Goal: Task Accomplishment & Management: Manage account settings

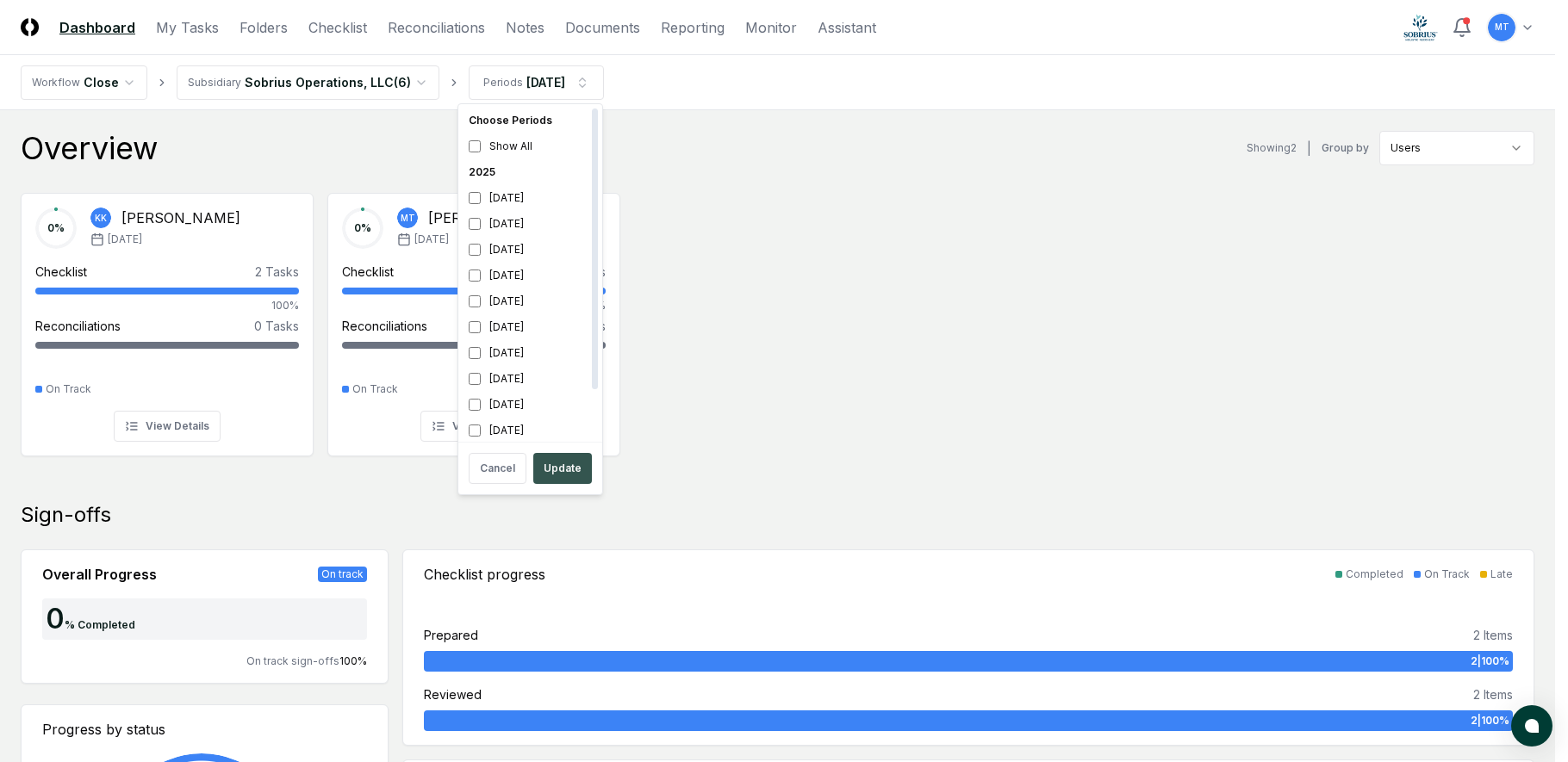
click at [576, 463] on button "Update" at bounding box center [562, 469] width 58 height 31
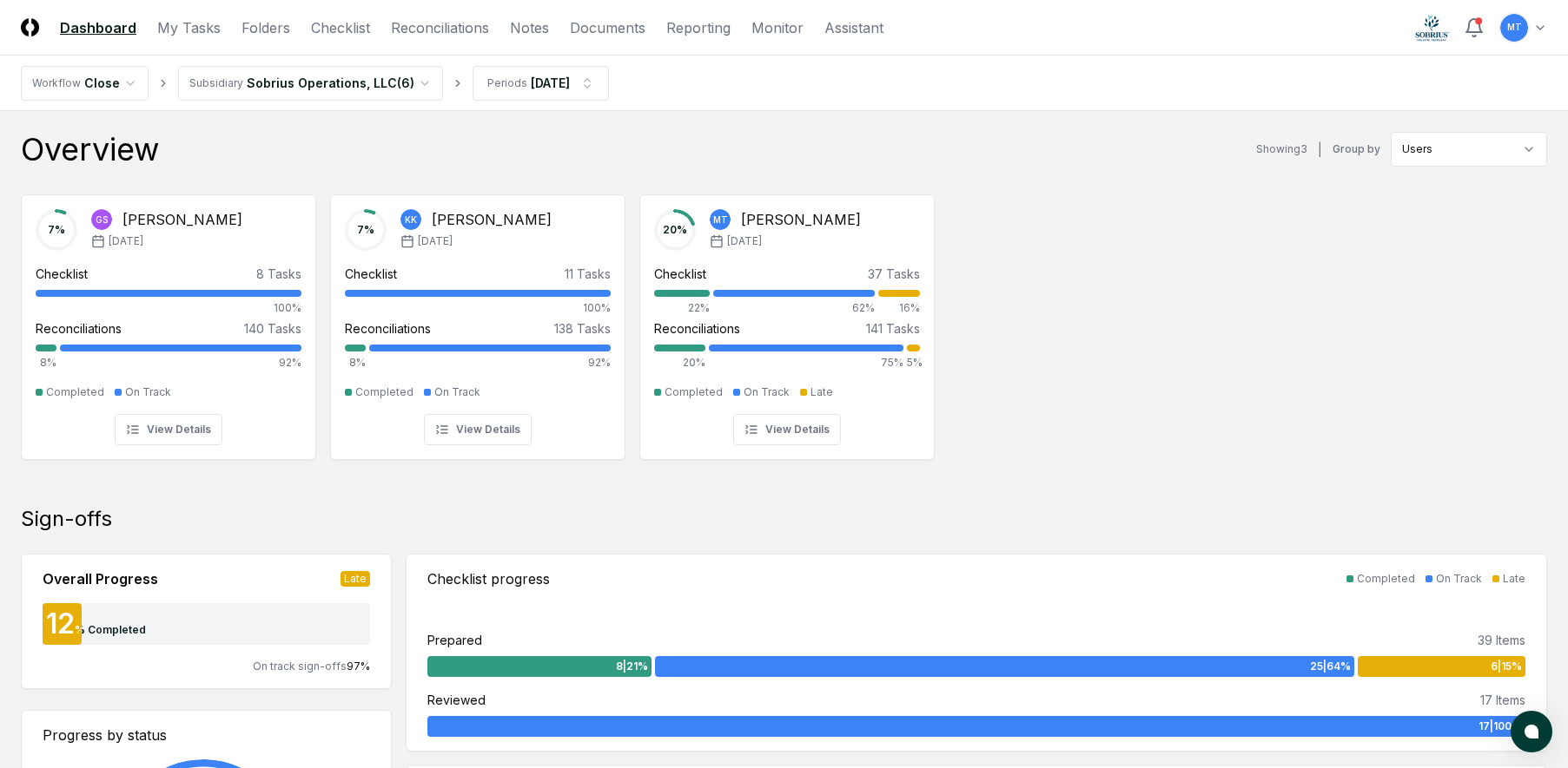
click at [1215, 294] on div "7 % GS [PERSON_NAME] [DATE] Checklist 8 Tasks 100% Reconciliations 140 Tasks 8%…" at bounding box center [784, 325] width 1568 height 290
click at [269, 29] on link "Folders" at bounding box center [265, 28] width 49 height 21
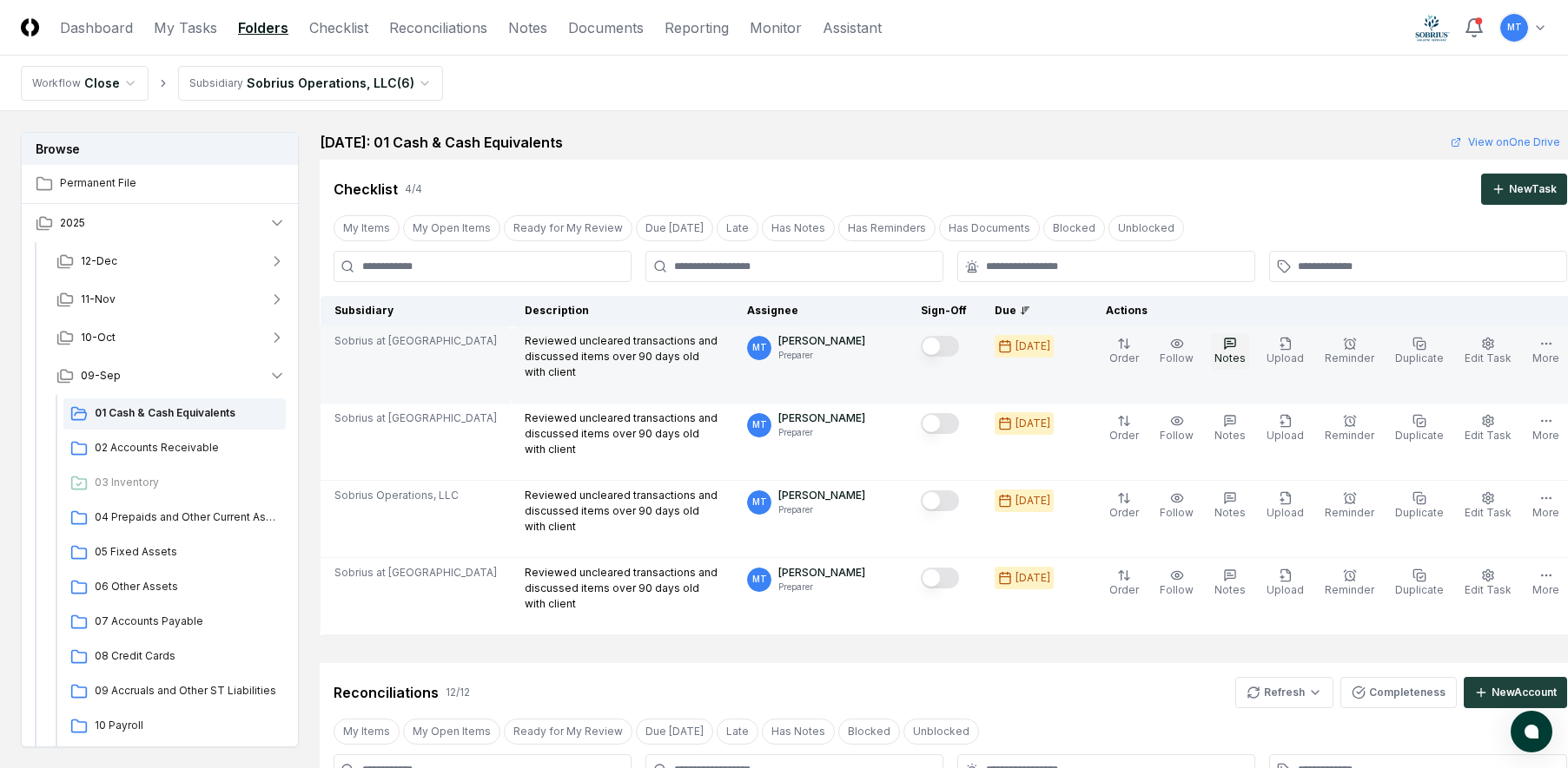
click at [1223, 350] on icon "button" at bounding box center [1229, 343] width 14 height 14
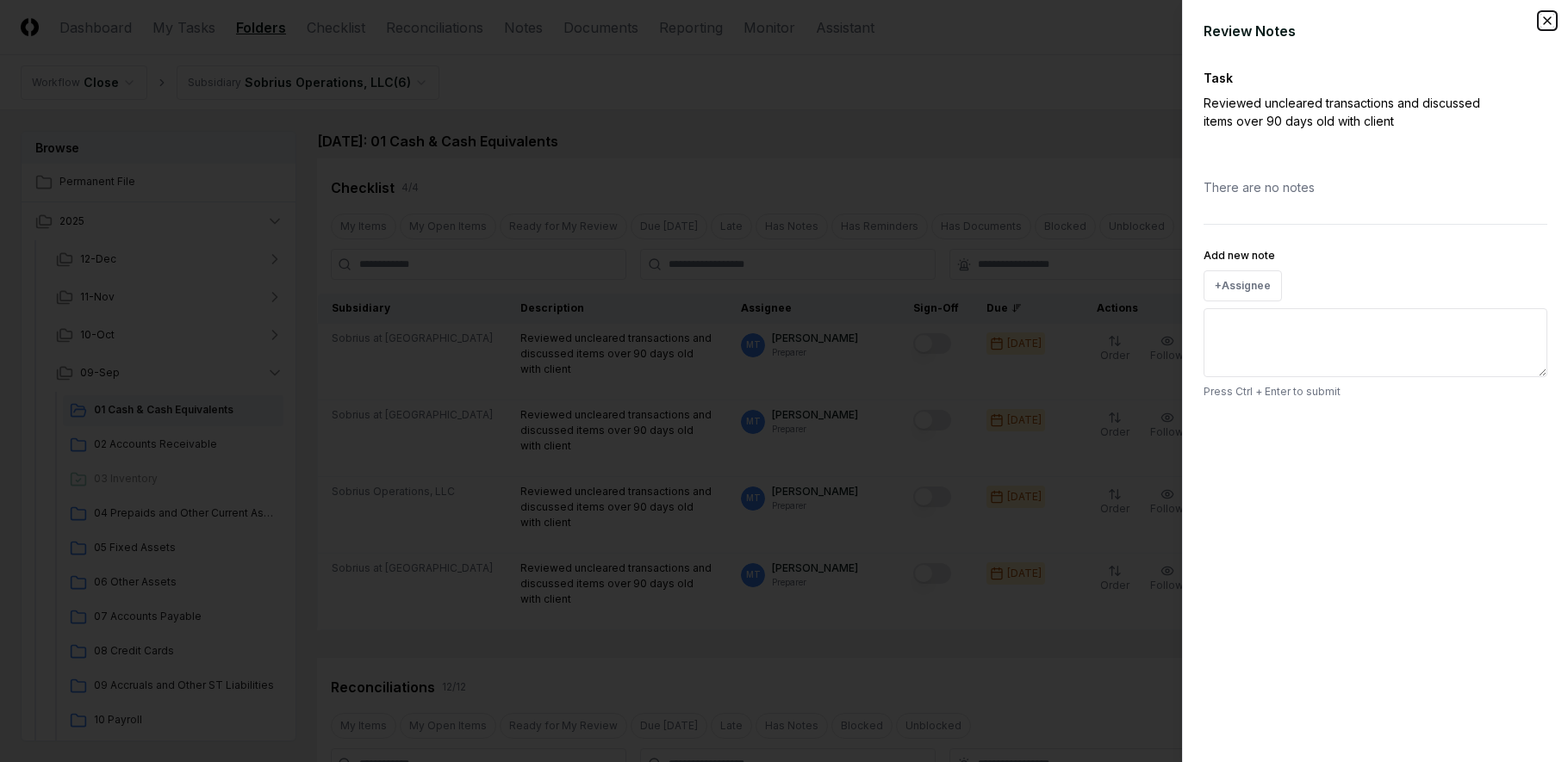
click at [1545, 16] on icon "button" at bounding box center [1547, 20] width 14 height 14
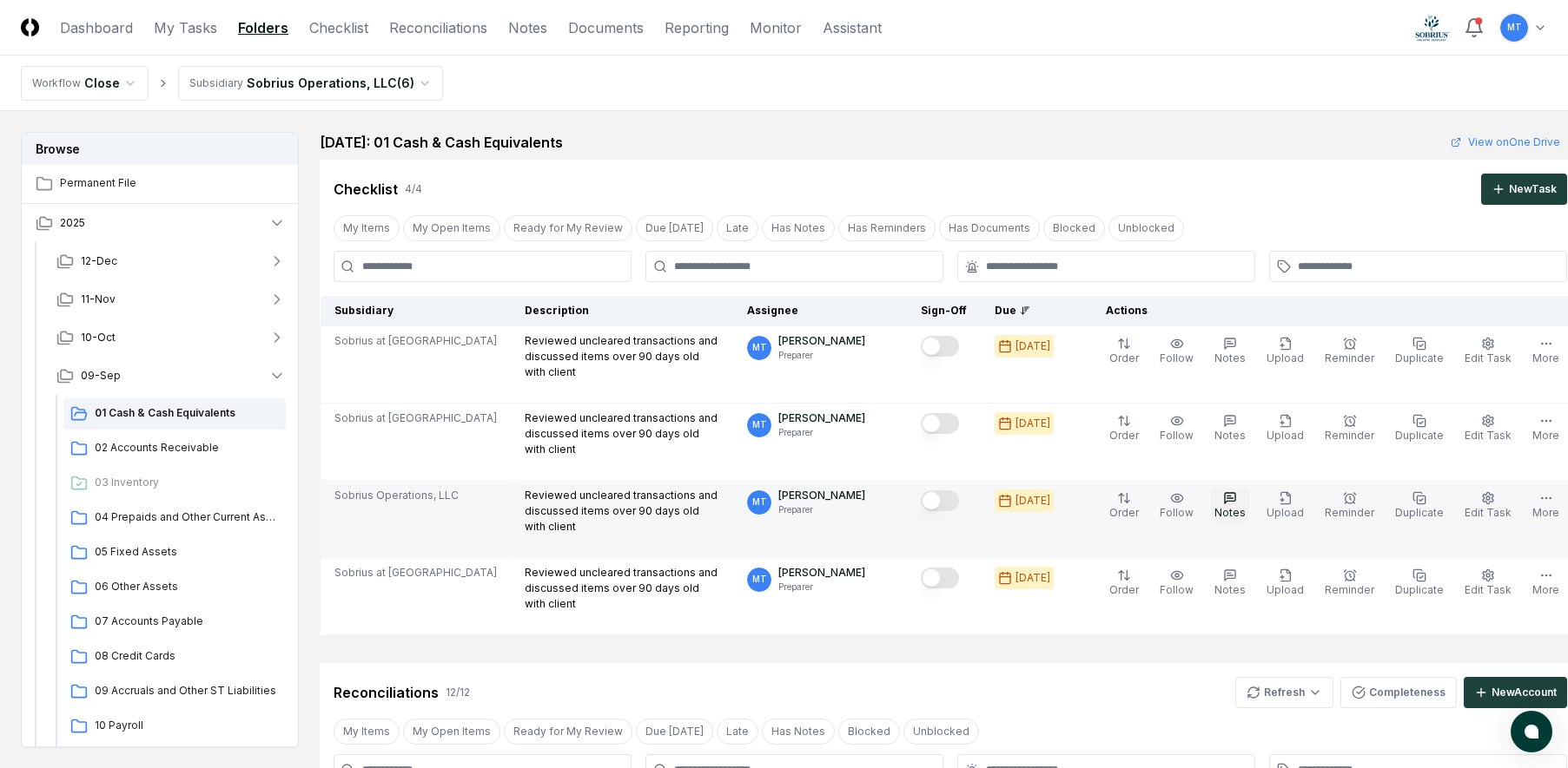
click at [1223, 503] on icon "button" at bounding box center [1229, 498] width 14 height 14
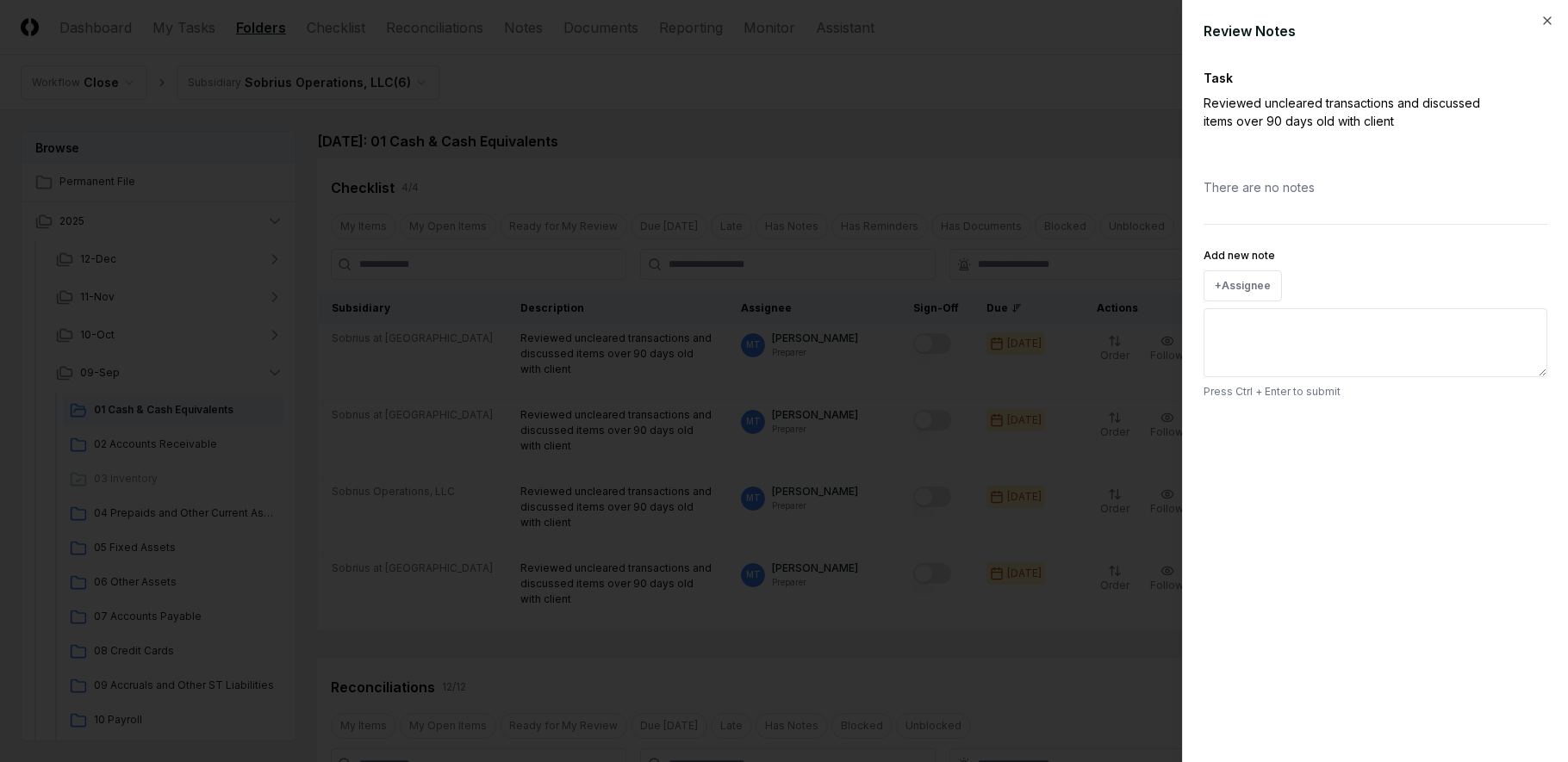
click at [1300, 346] on textarea "Add new note" at bounding box center [1375, 343] width 344 height 69
paste textarea "**********"
type textarea "*"
type textarea "**********"
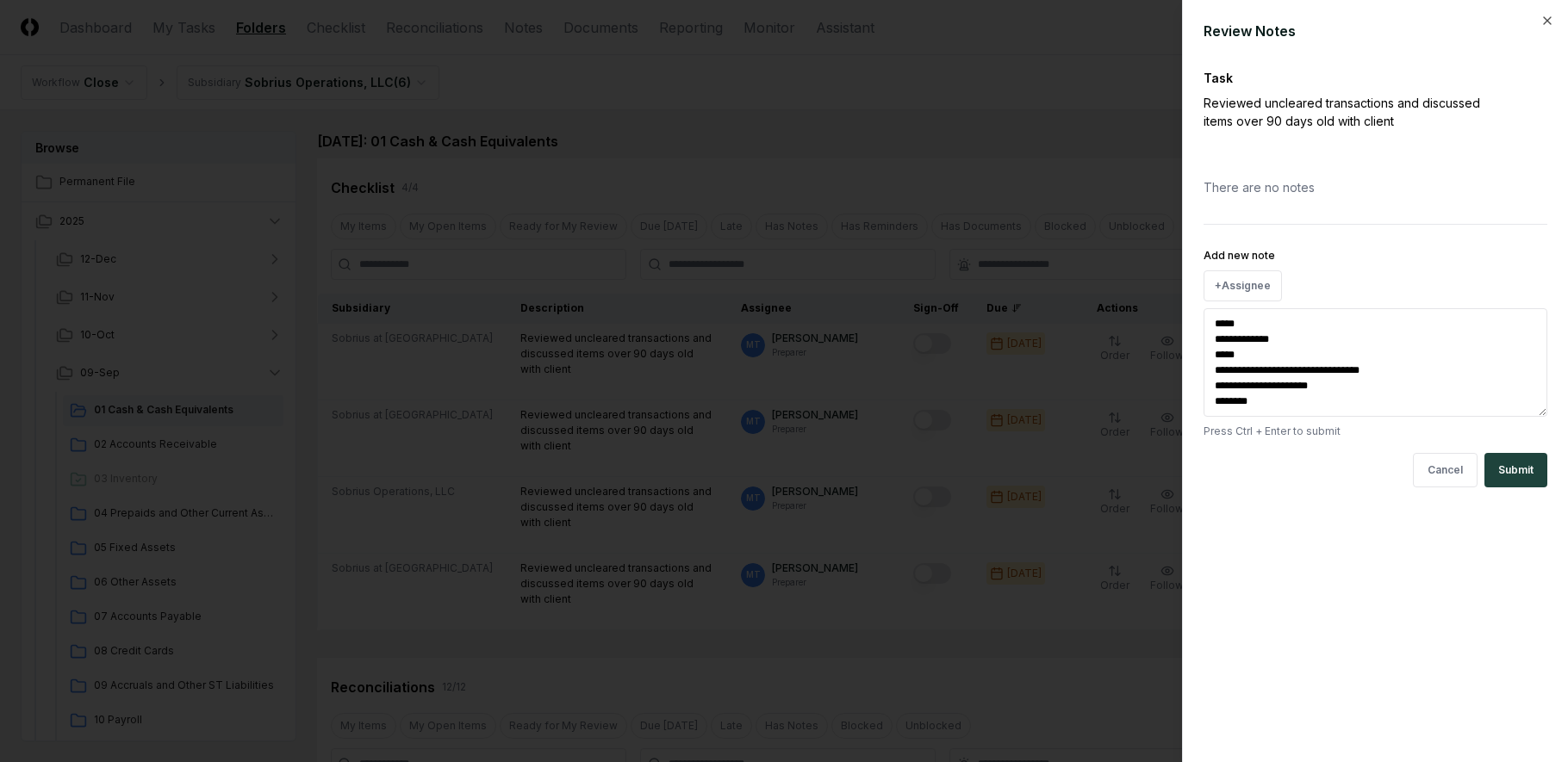
click at [1312, 372] on textarea "**********" at bounding box center [1375, 362] width 344 height 109
type textarea "*"
type textarea "**********"
click at [1529, 474] on button "Submit" at bounding box center [1515, 471] width 63 height 35
type textarea "*"
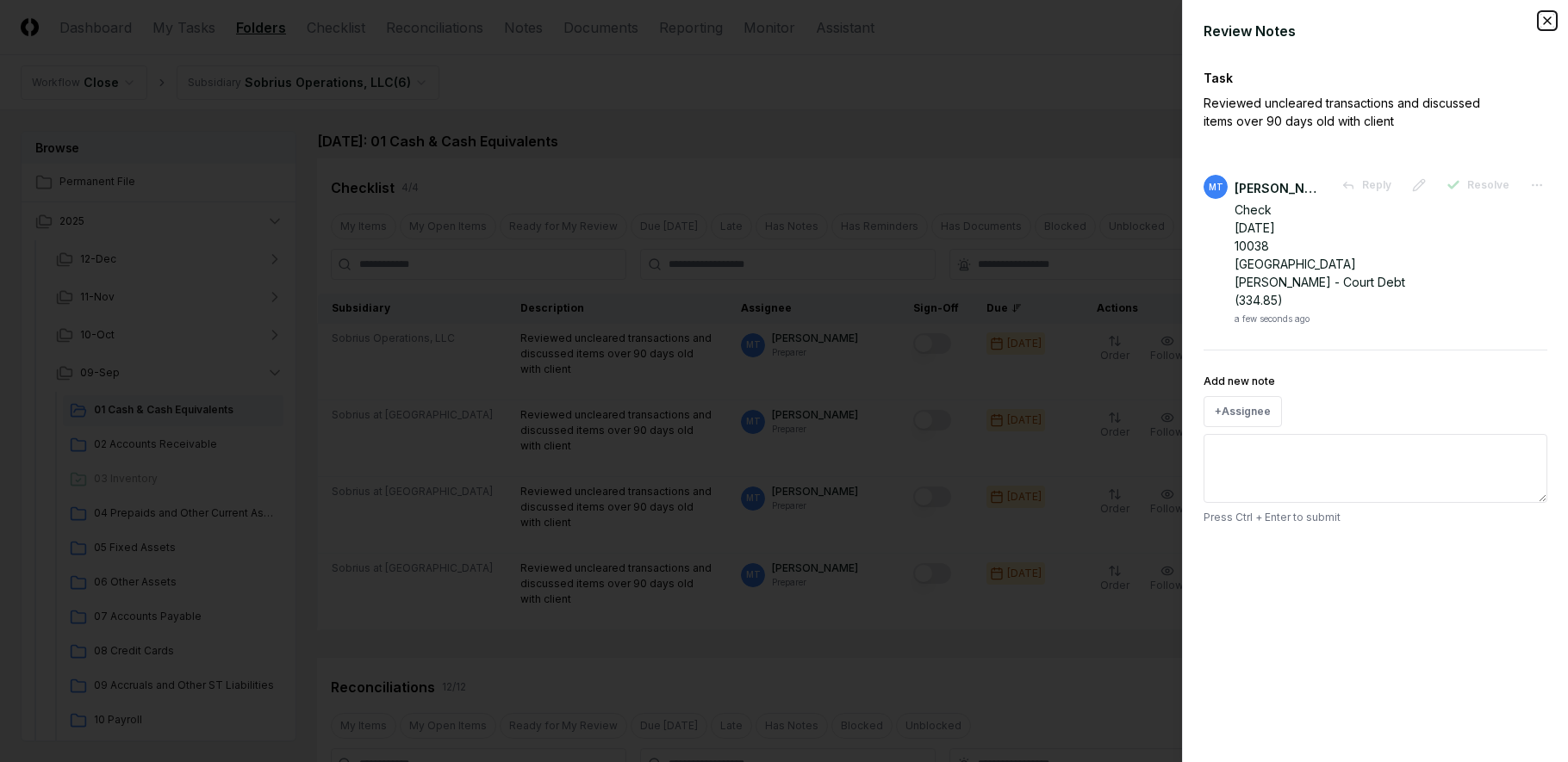
click at [1547, 20] on icon "button" at bounding box center [1547, 20] width 14 height 14
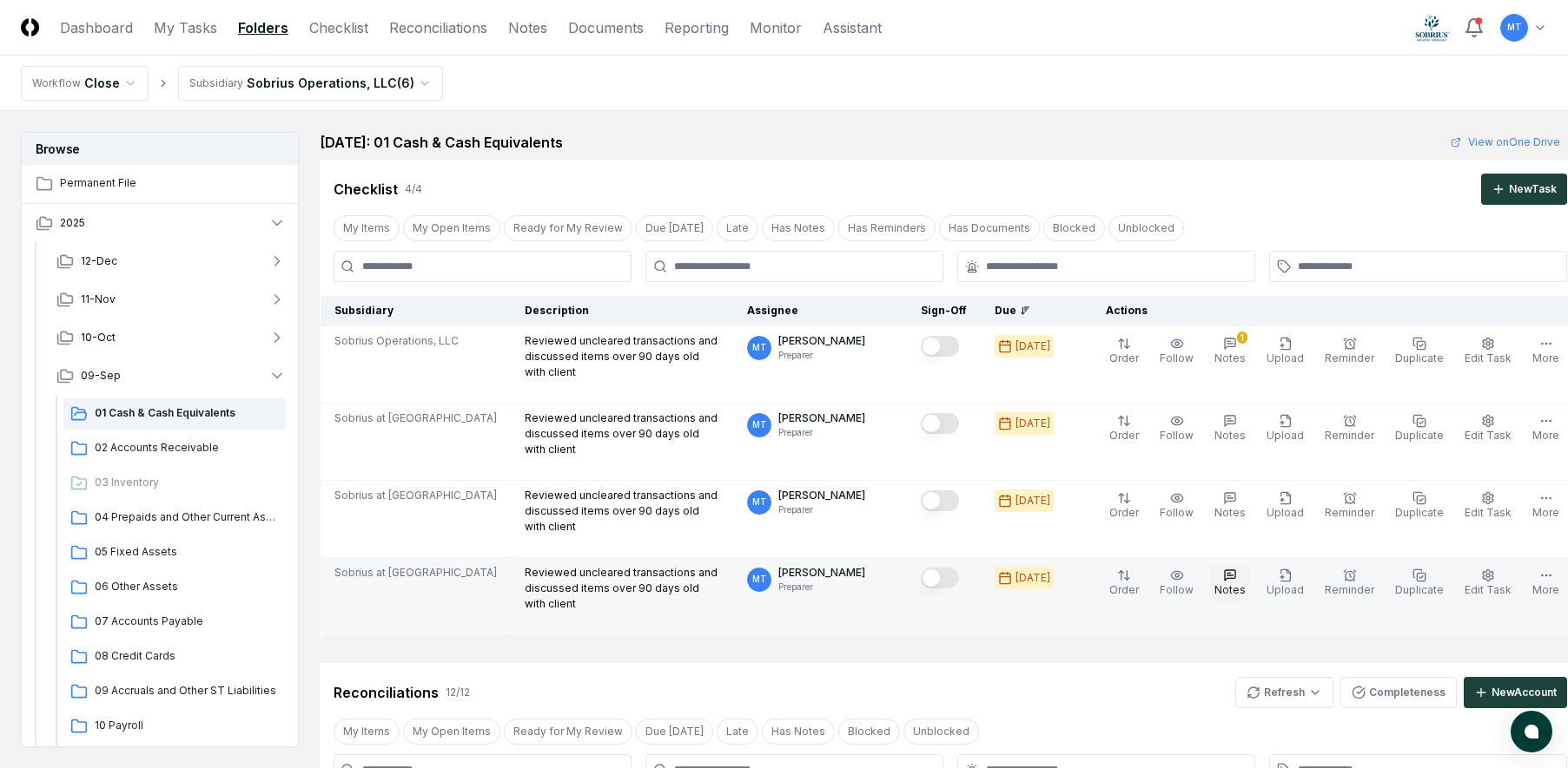
click at [1211, 582] on button "Notes" at bounding box center [1230, 584] width 39 height 37
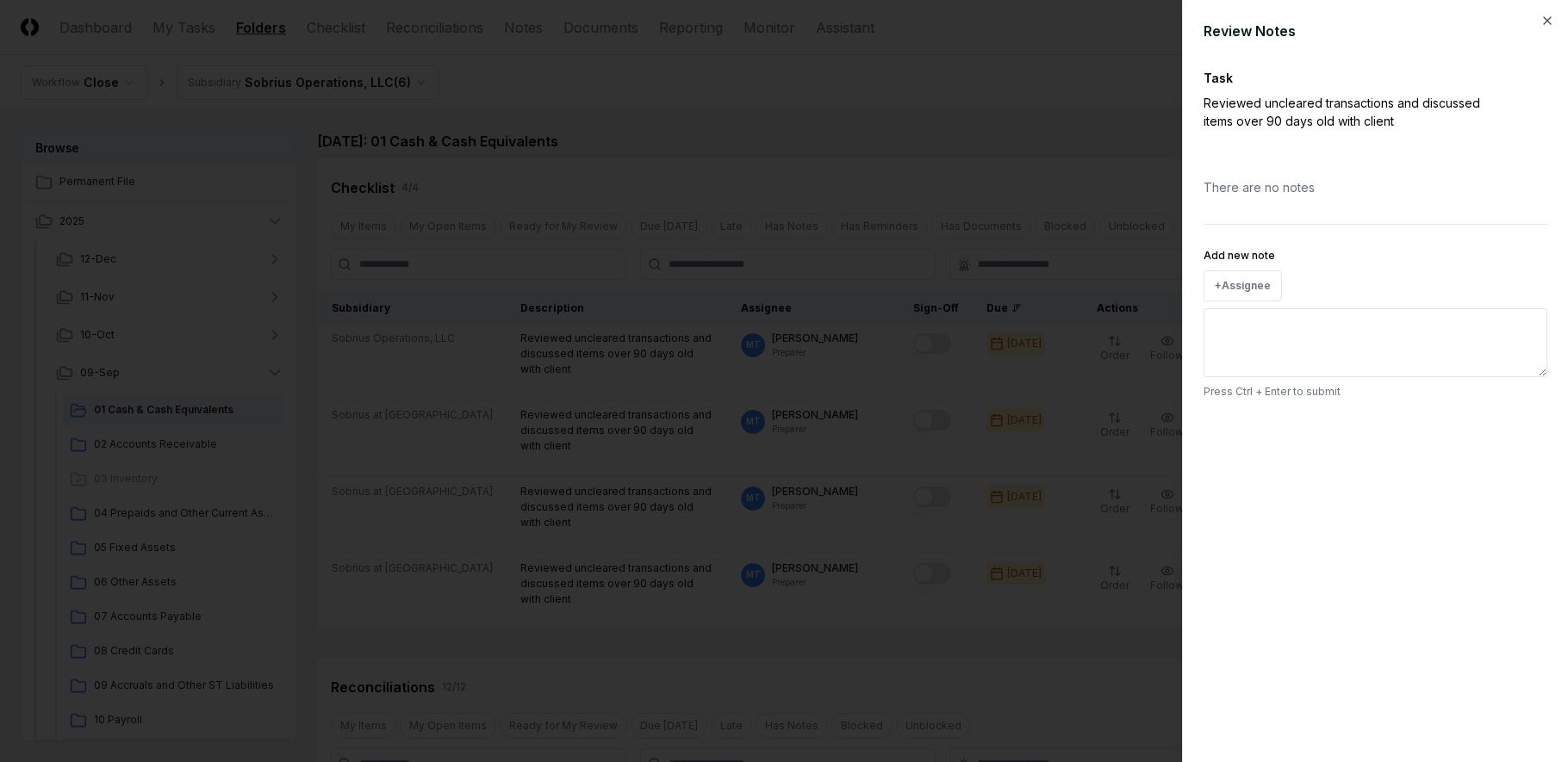
click at [1308, 349] on textarea "Add new note" at bounding box center [1375, 343] width 344 height 69
paste textarea "**********"
type textarea "*"
type textarea "**********"
click at [1523, 469] on button "Submit" at bounding box center [1515, 471] width 63 height 35
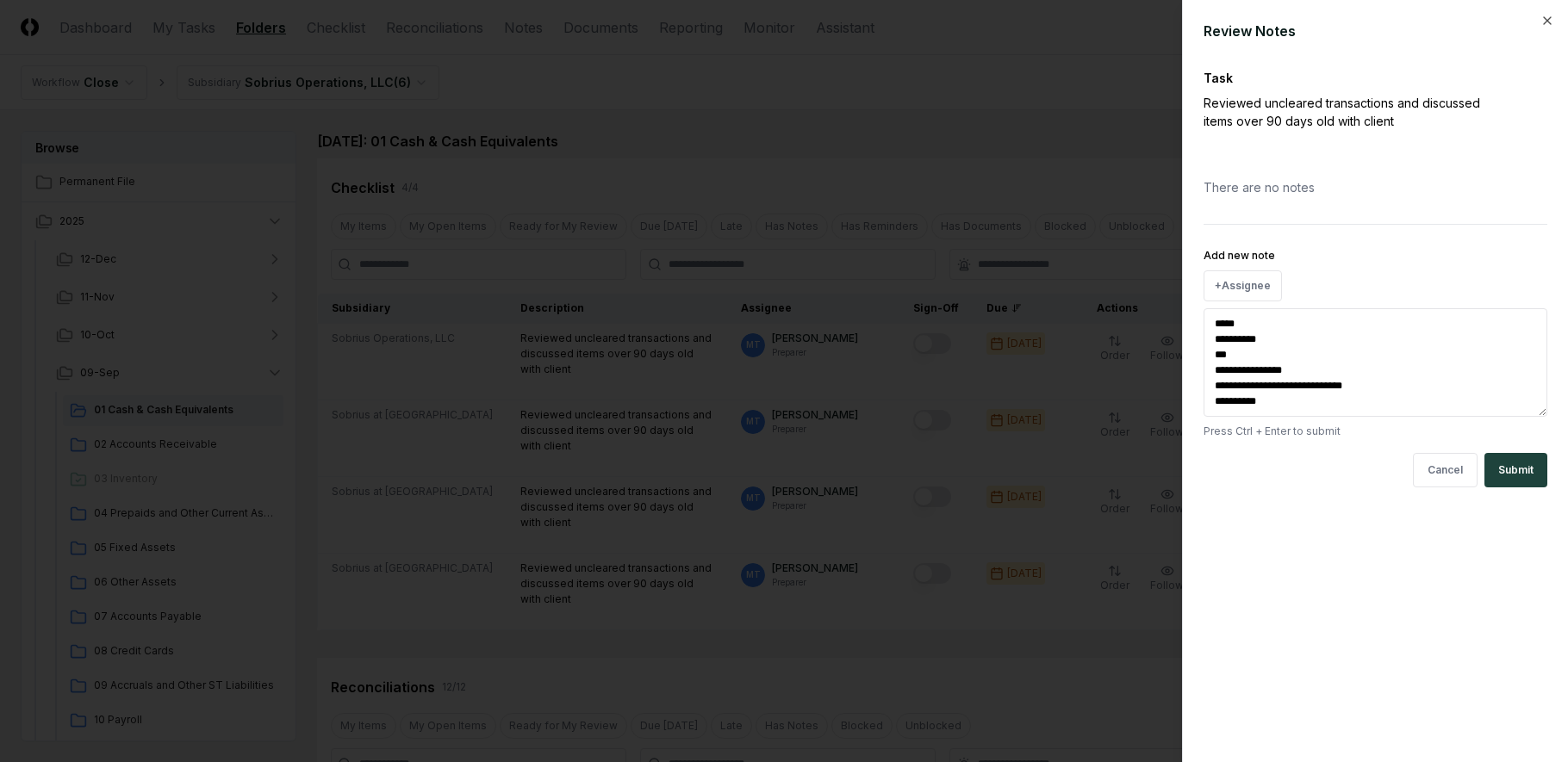
type textarea "*"
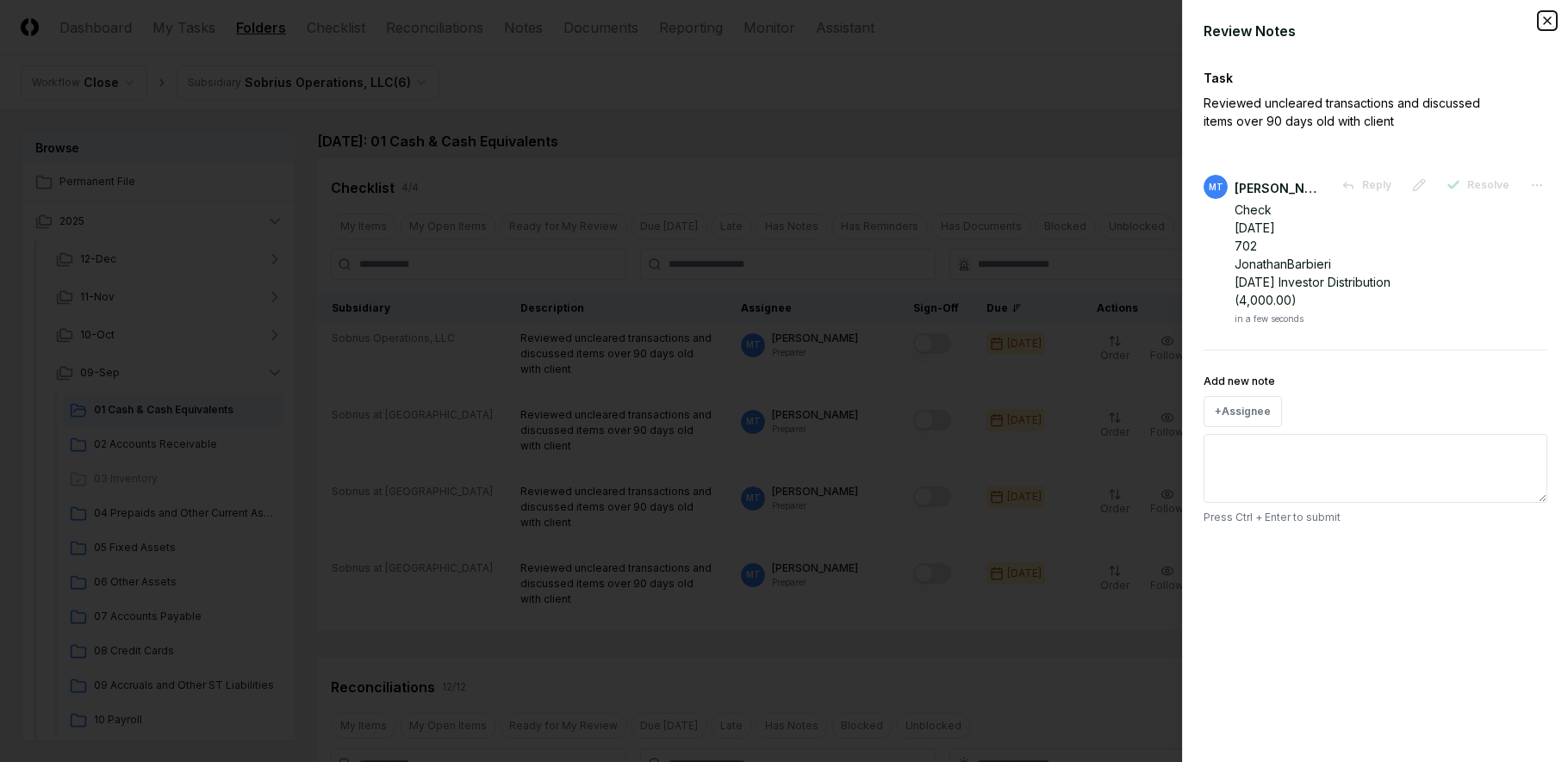
click at [1545, 20] on icon "button" at bounding box center [1547, 20] width 14 height 14
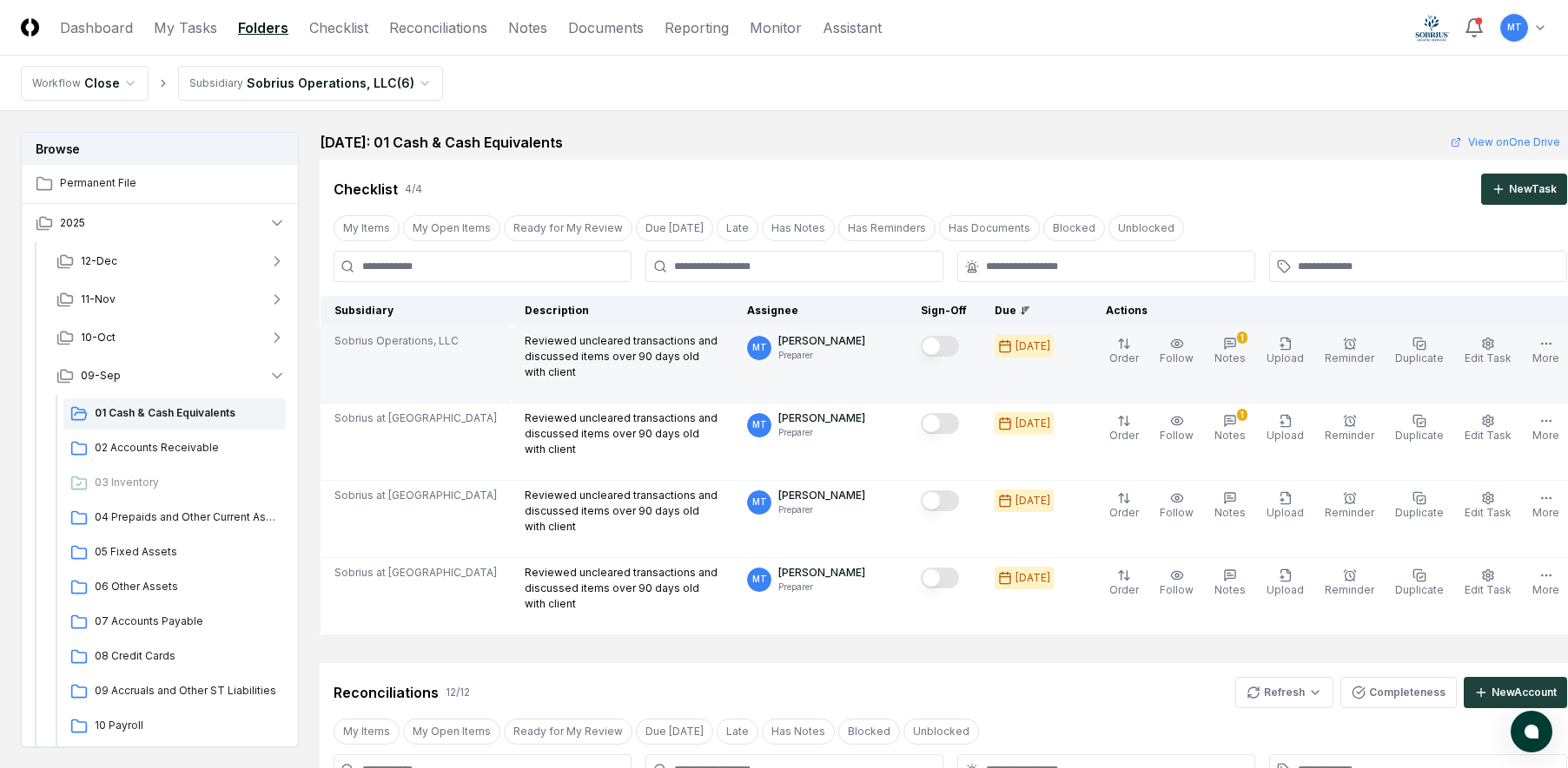
click at [938, 344] on button "Mark complete" at bounding box center [940, 346] width 39 height 21
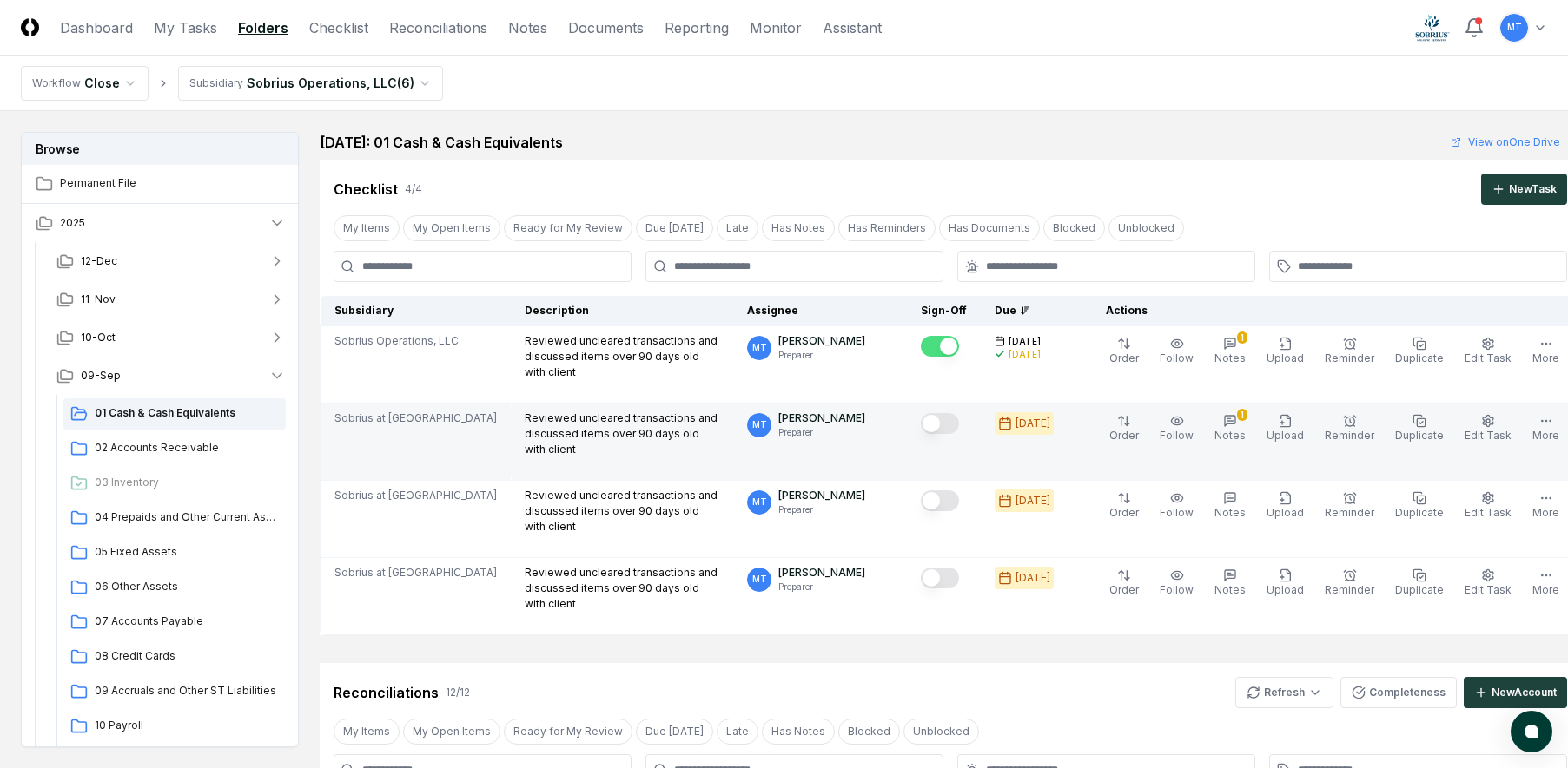
click at [934, 423] on button "Mark complete" at bounding box center [940, 423] width 39 height 21
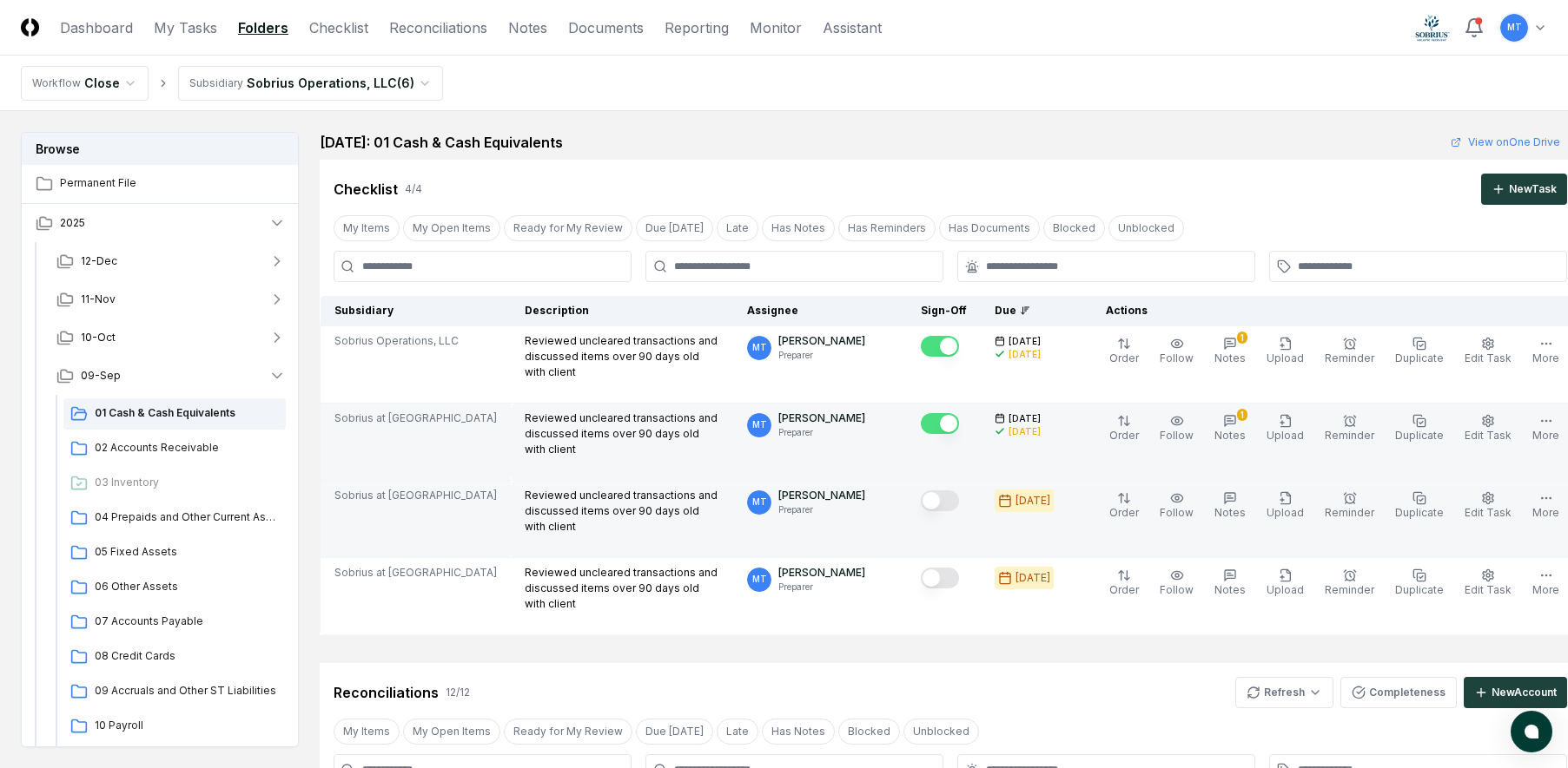
click at [938, 498] on button "Mark complete" at bounding box center [940, 500] width 39 height 21
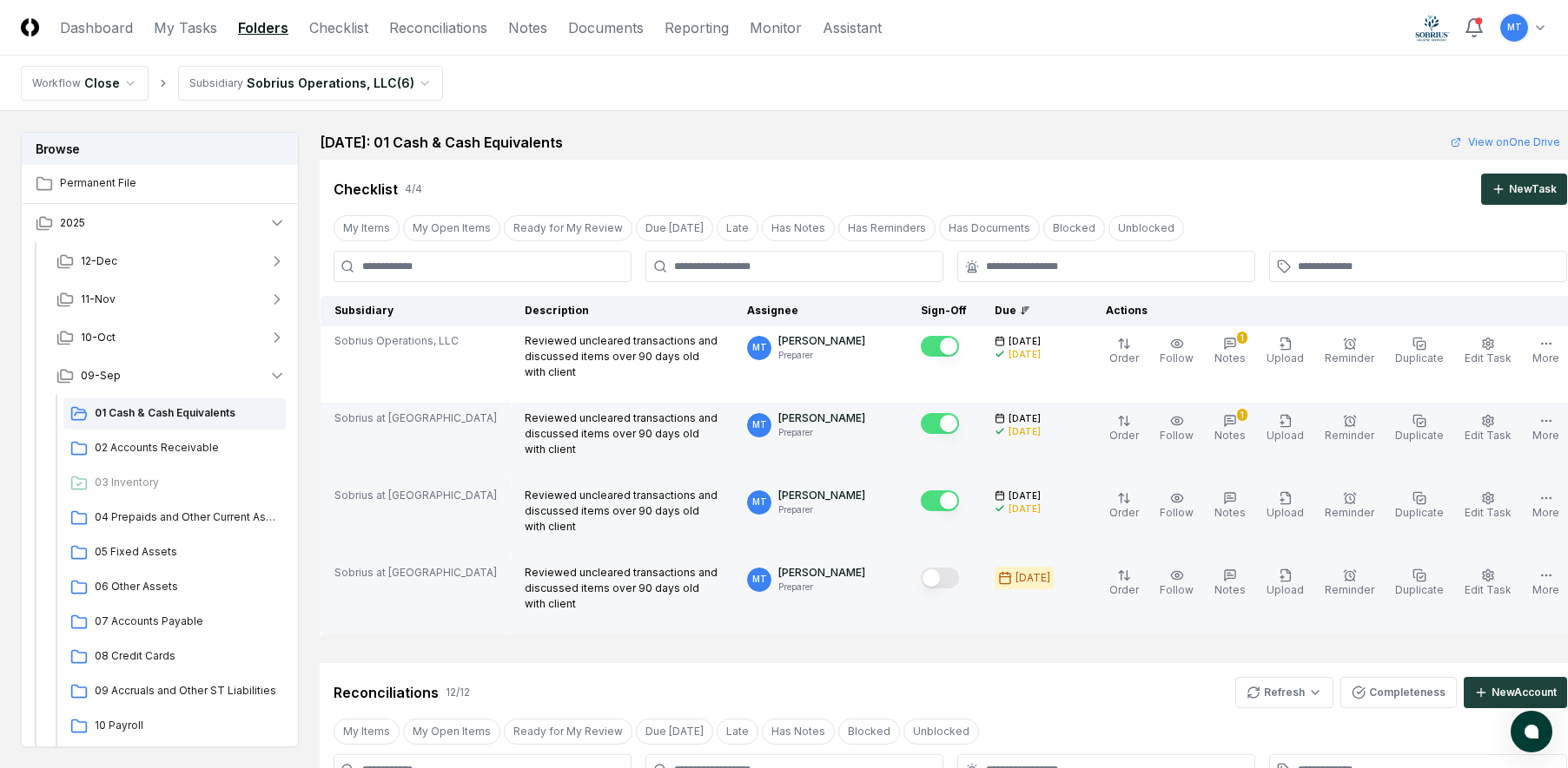
click at [932, 572] on button "Mark complete" at bounding box center [940, 578] width 39 height 21
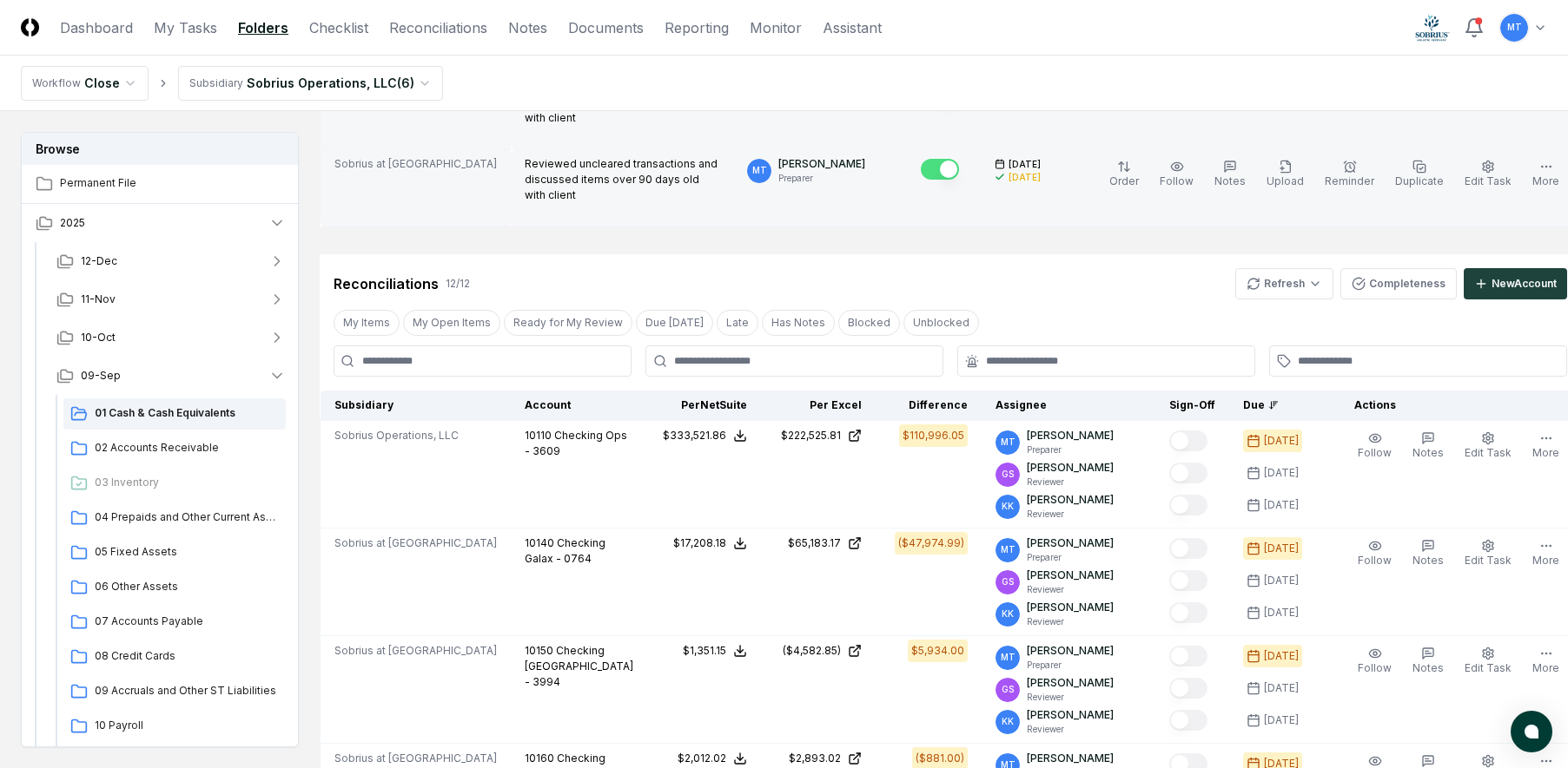
scroll to position [434, 0]
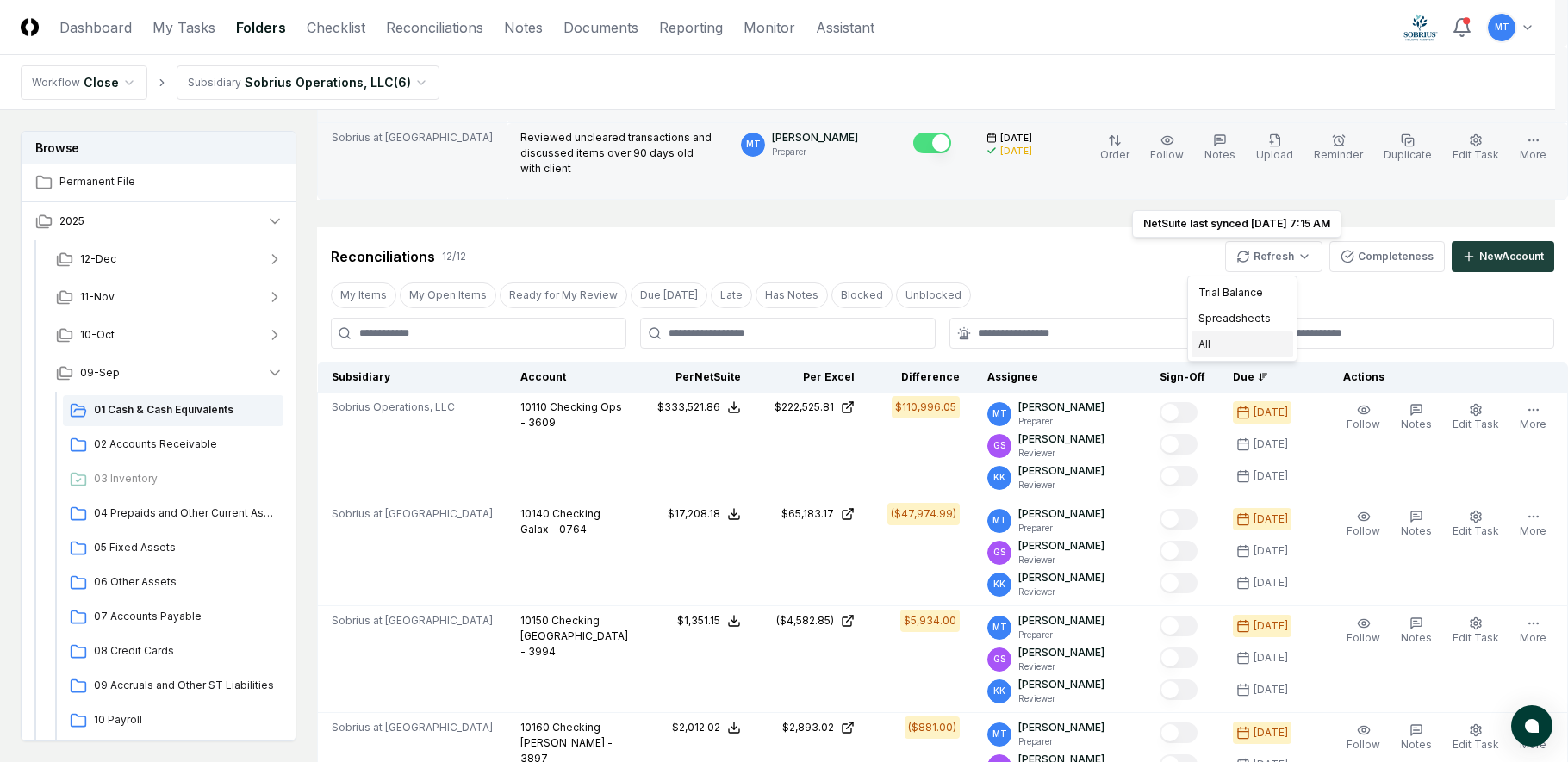
click at [1248, 343] on div "All" at bounding box center [1242, 344] width 101 height 26
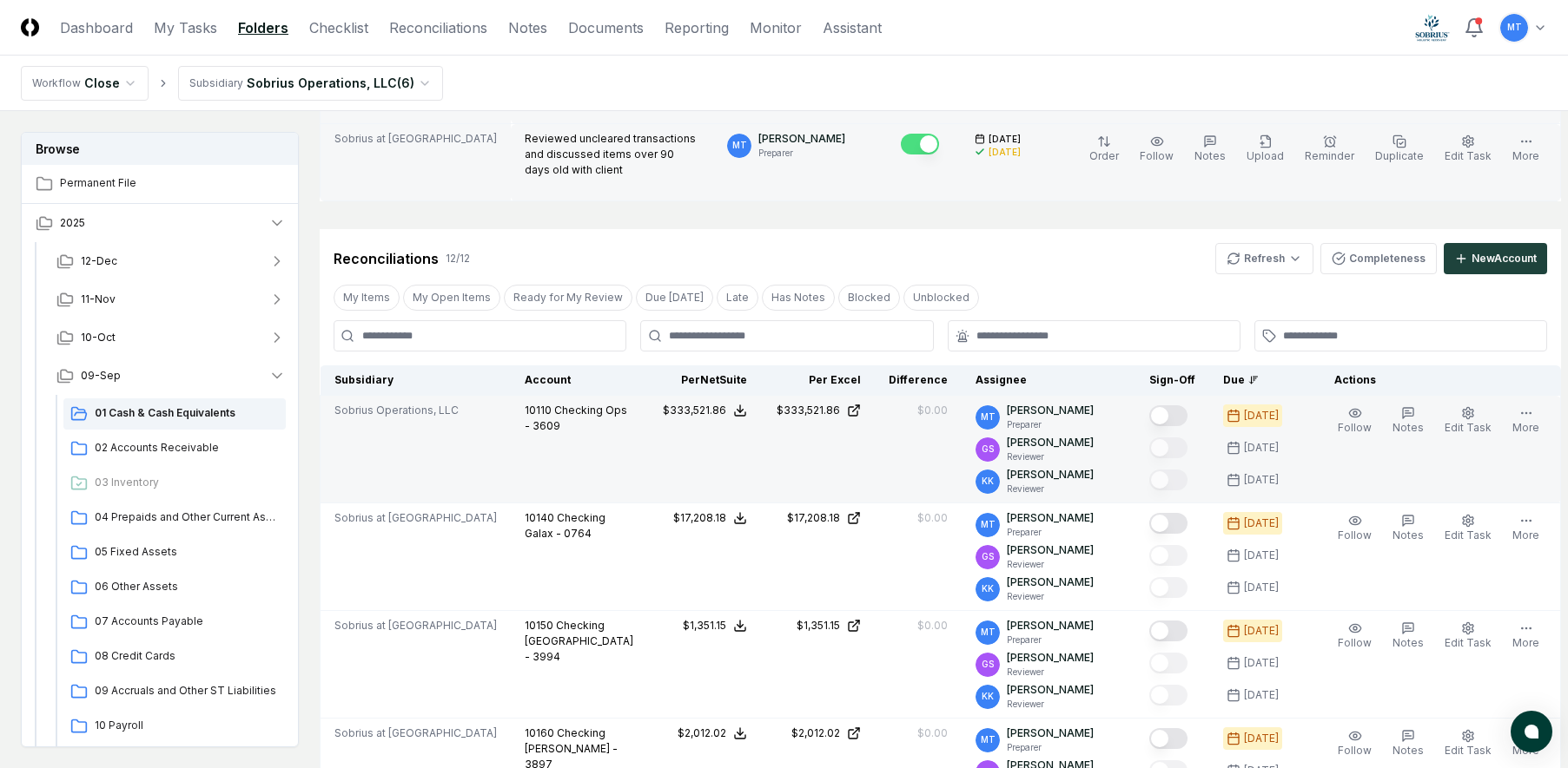
click at [1169, 416] on button "Mark complete" at bounding box center [1169, 416] width 39 height 21
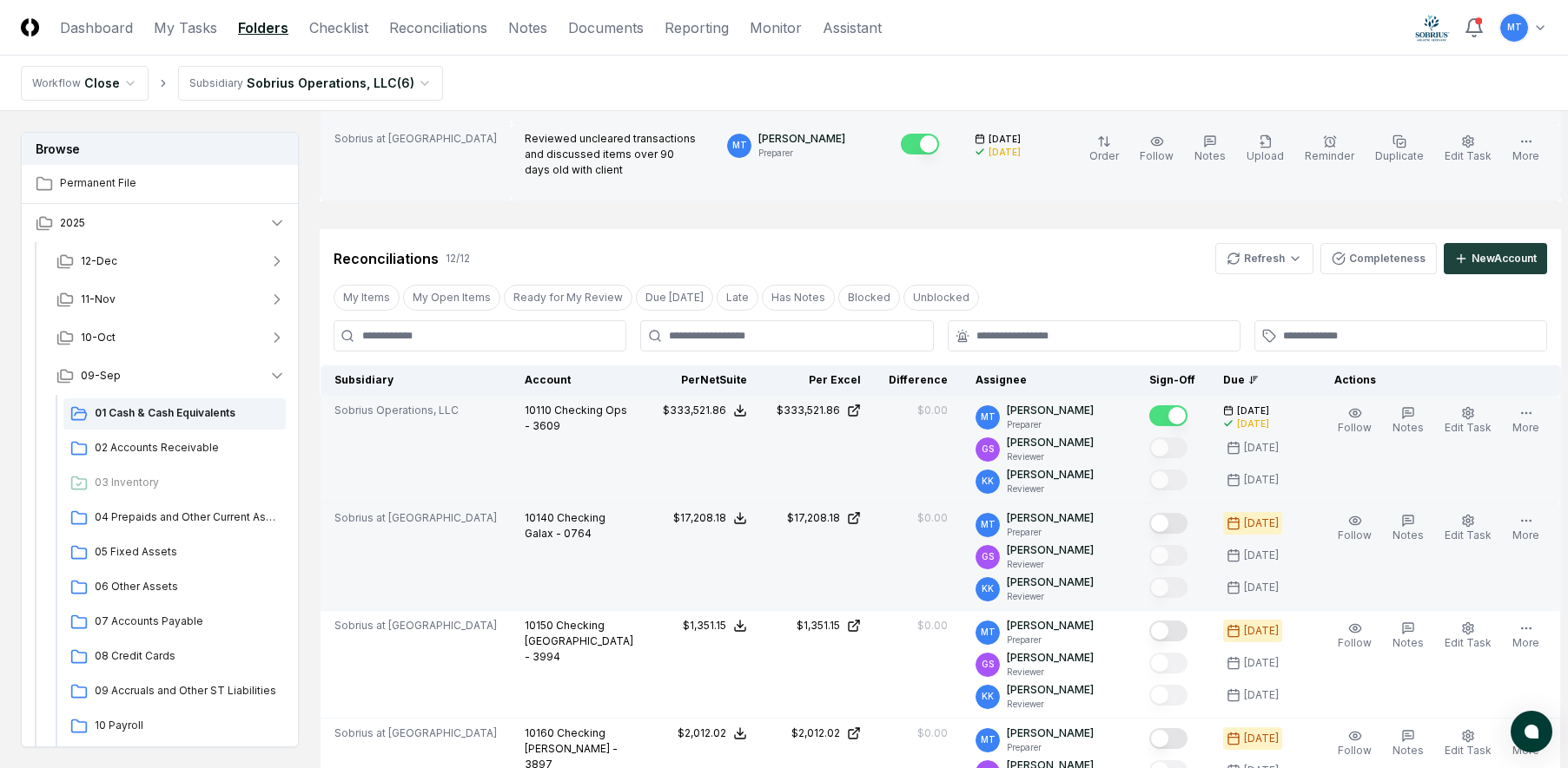
click at [1179, 520] on button "Mark complete" at bounding box center [1169, 523] width 39 height 21
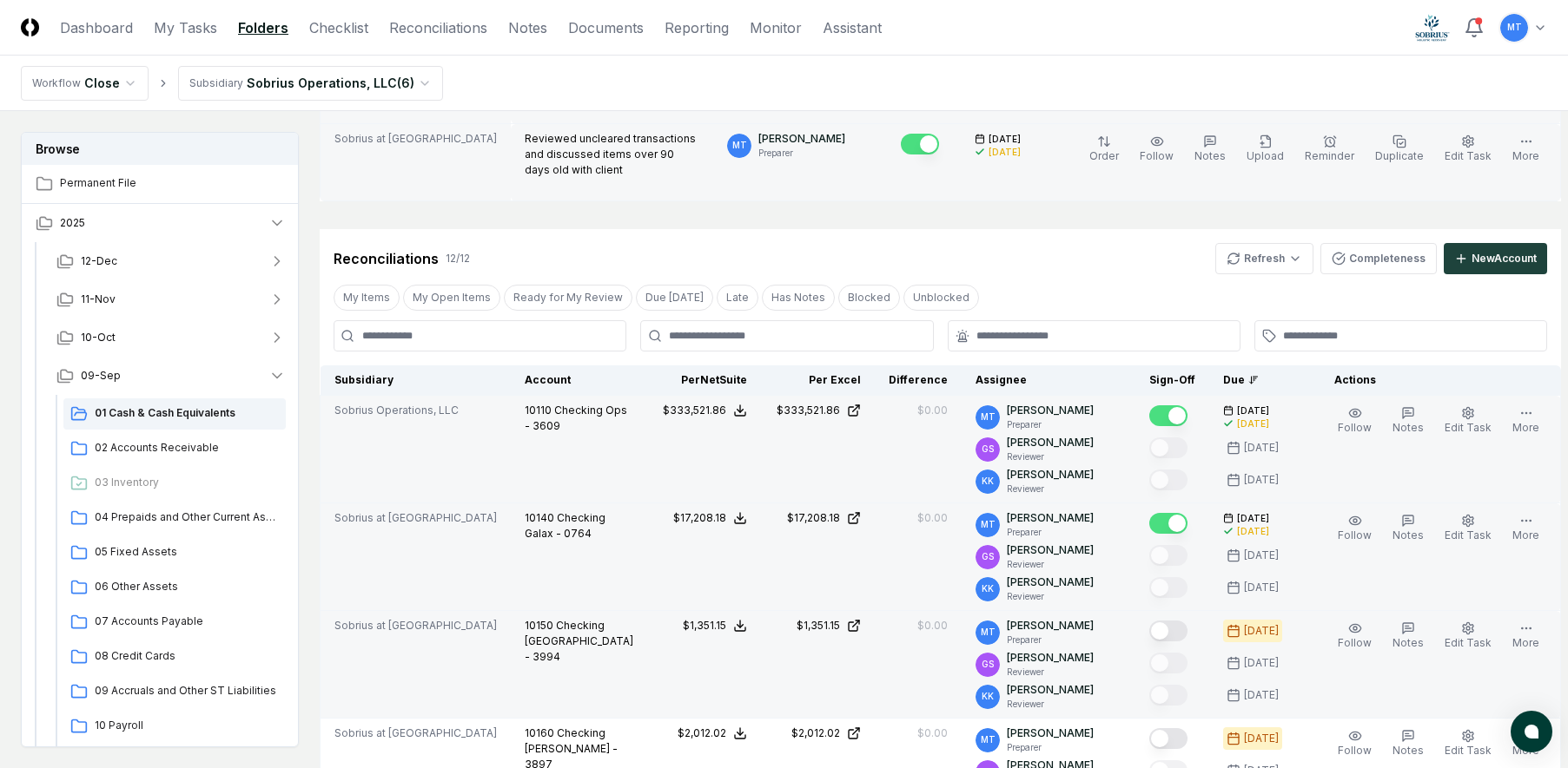
click at [1170, 628] on button "Mark complete" at bounding box center [1169, 631] width 39 height 21
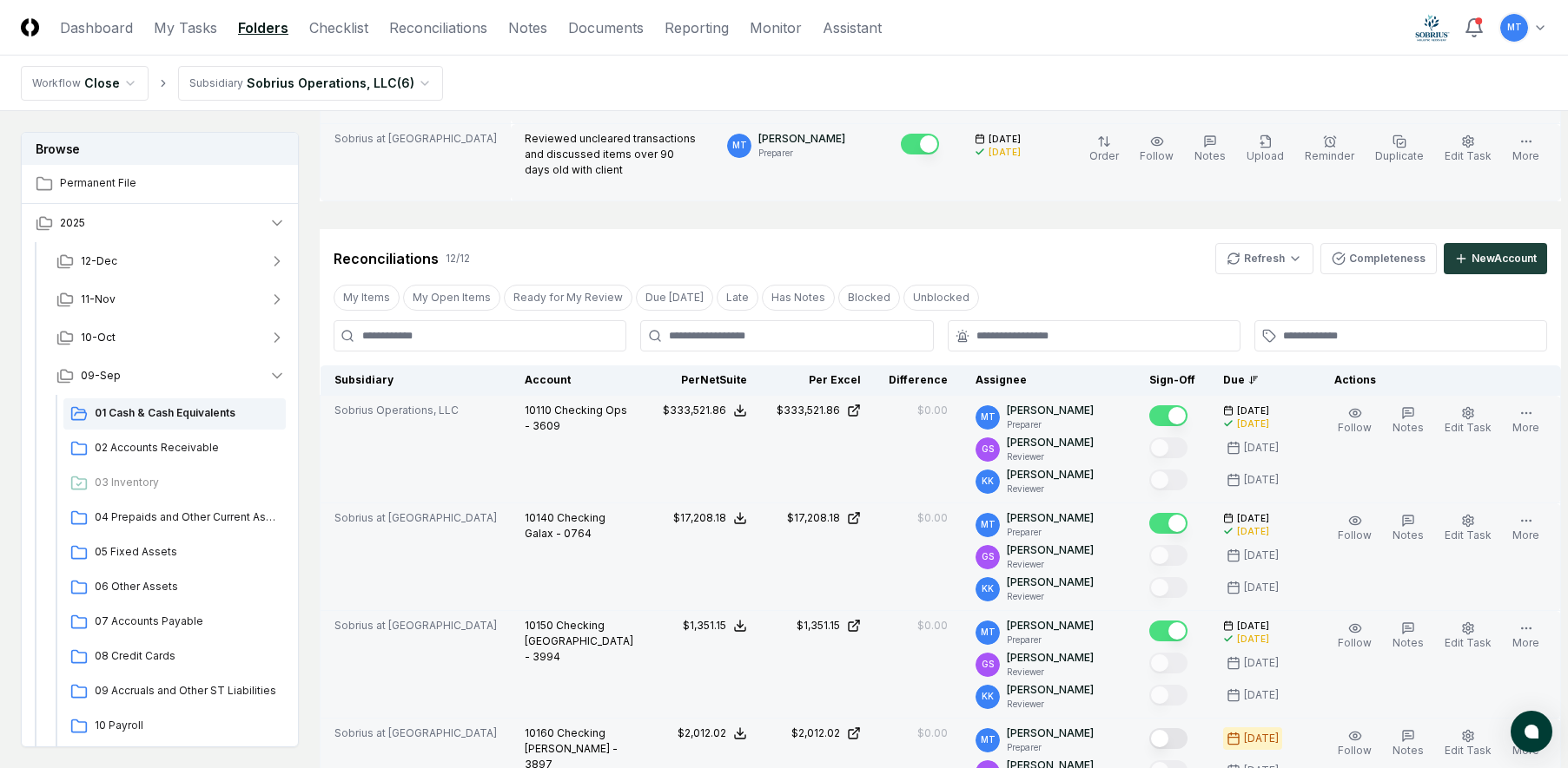
click at [1177, 737] on button "Mark complete" at bounding box center [1169, 739] width 39 height 21
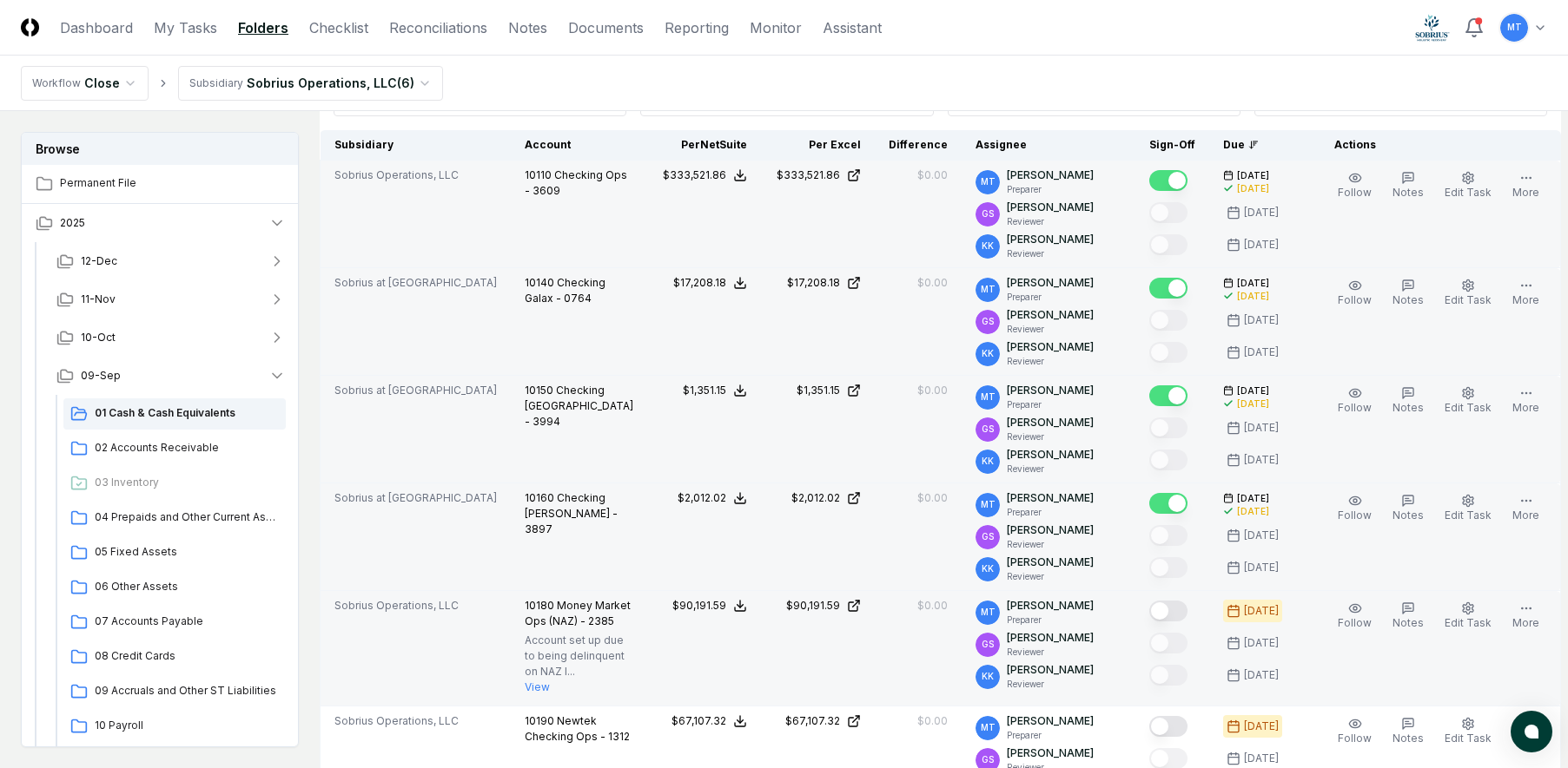
scroll to position [694, 0]
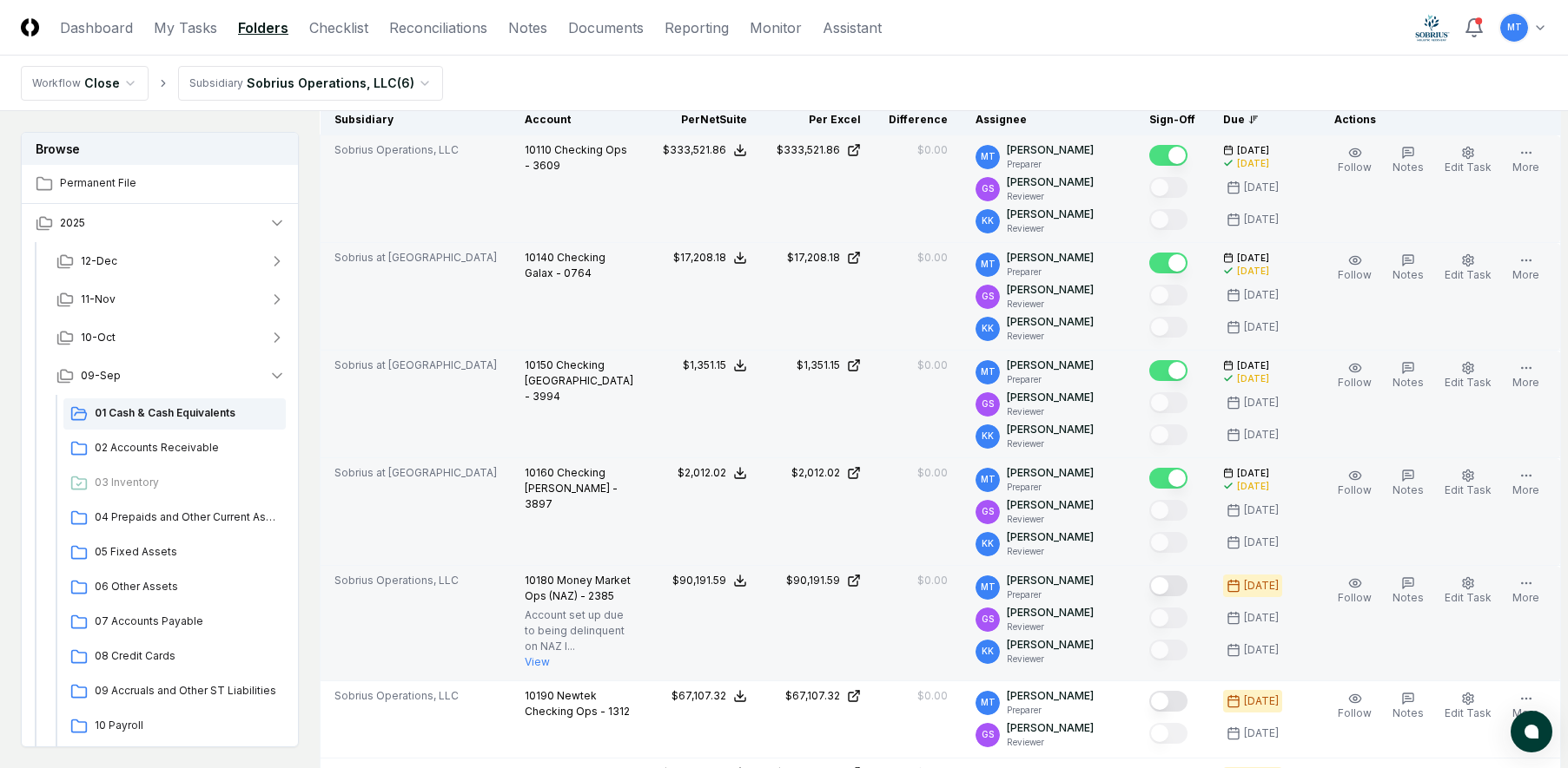
click at [1168, 582] on button "Mark complete" at bounding box center [1169, 586] width 39 height 21
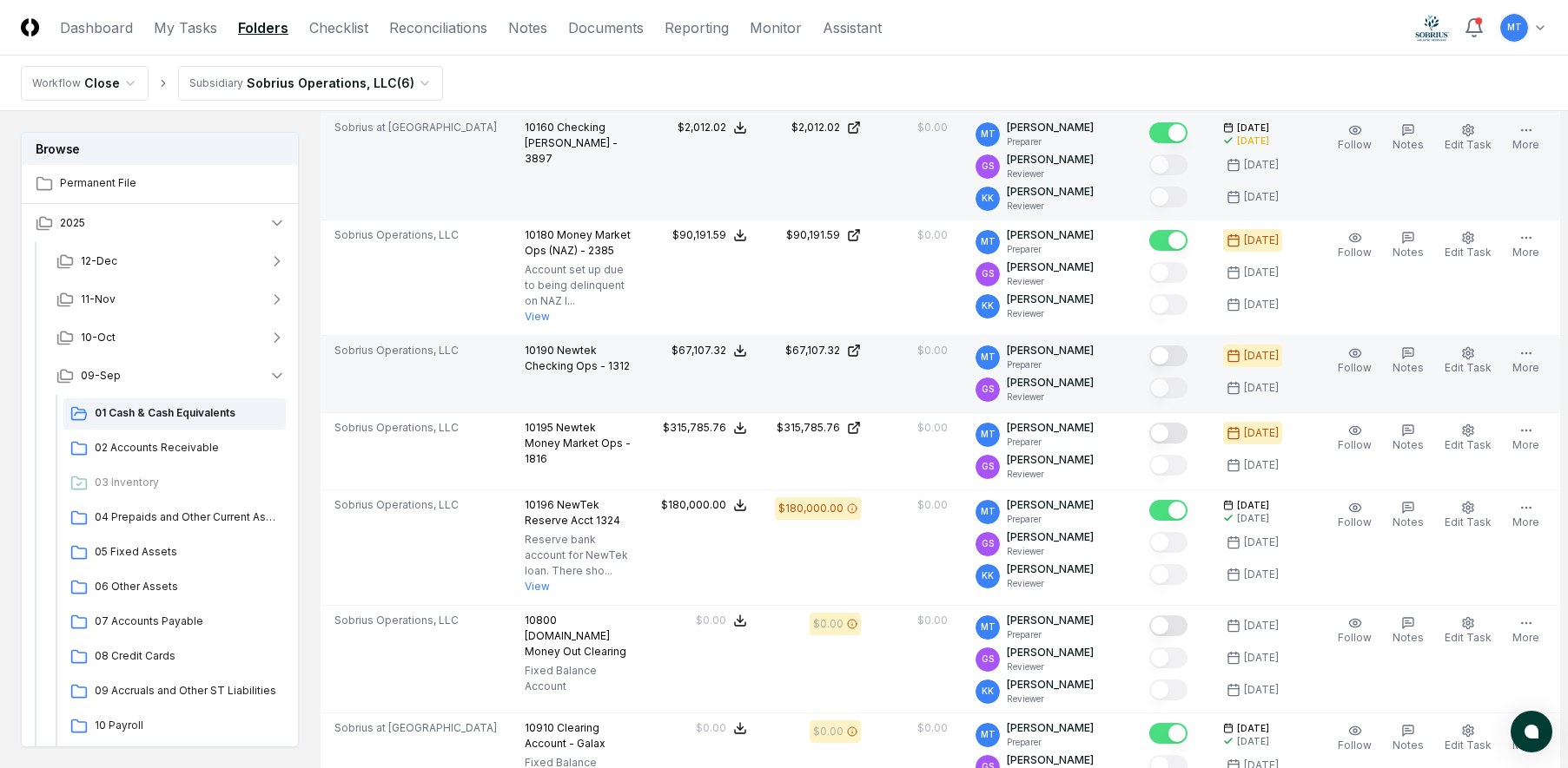
scroll to position [1042, 0]
click at [1173, 364] on button "Mark complete" at bounding box center [1169, 354] width 39 height 21
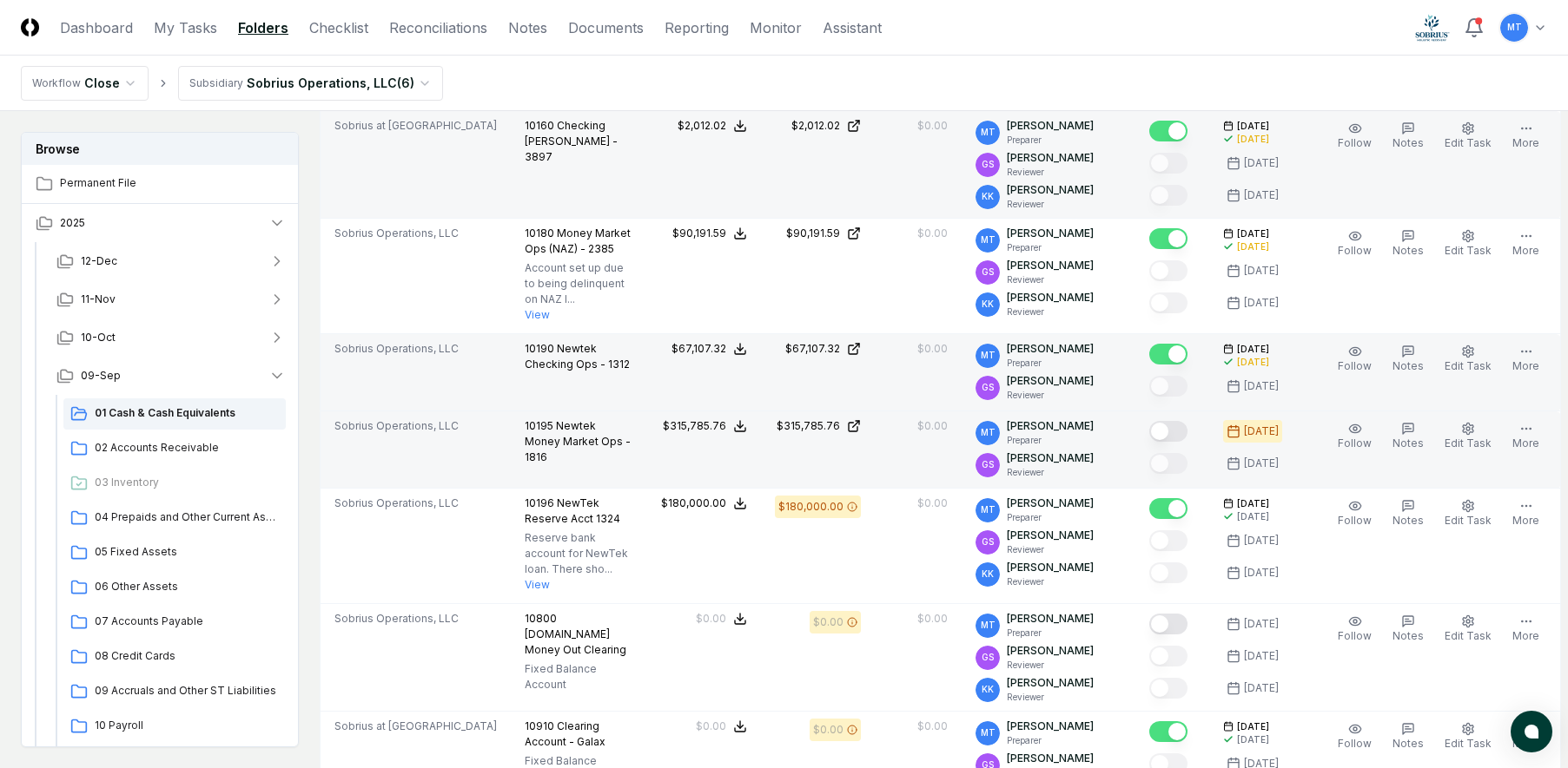
click at [1174, 441] on button "Mark complete" at bounding box center [1169, 431] width 39 height 21
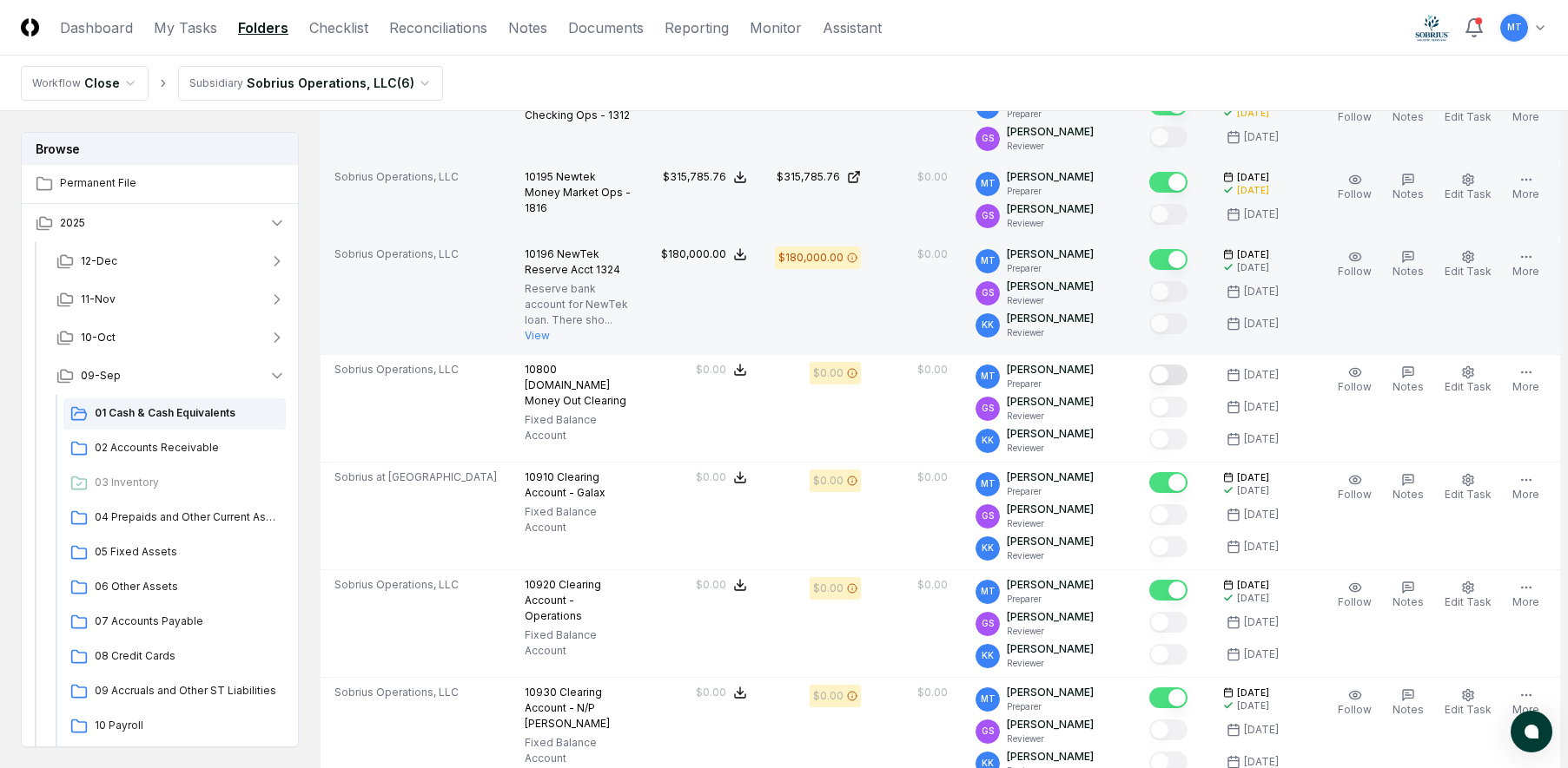
scroll to position [1302, 0]
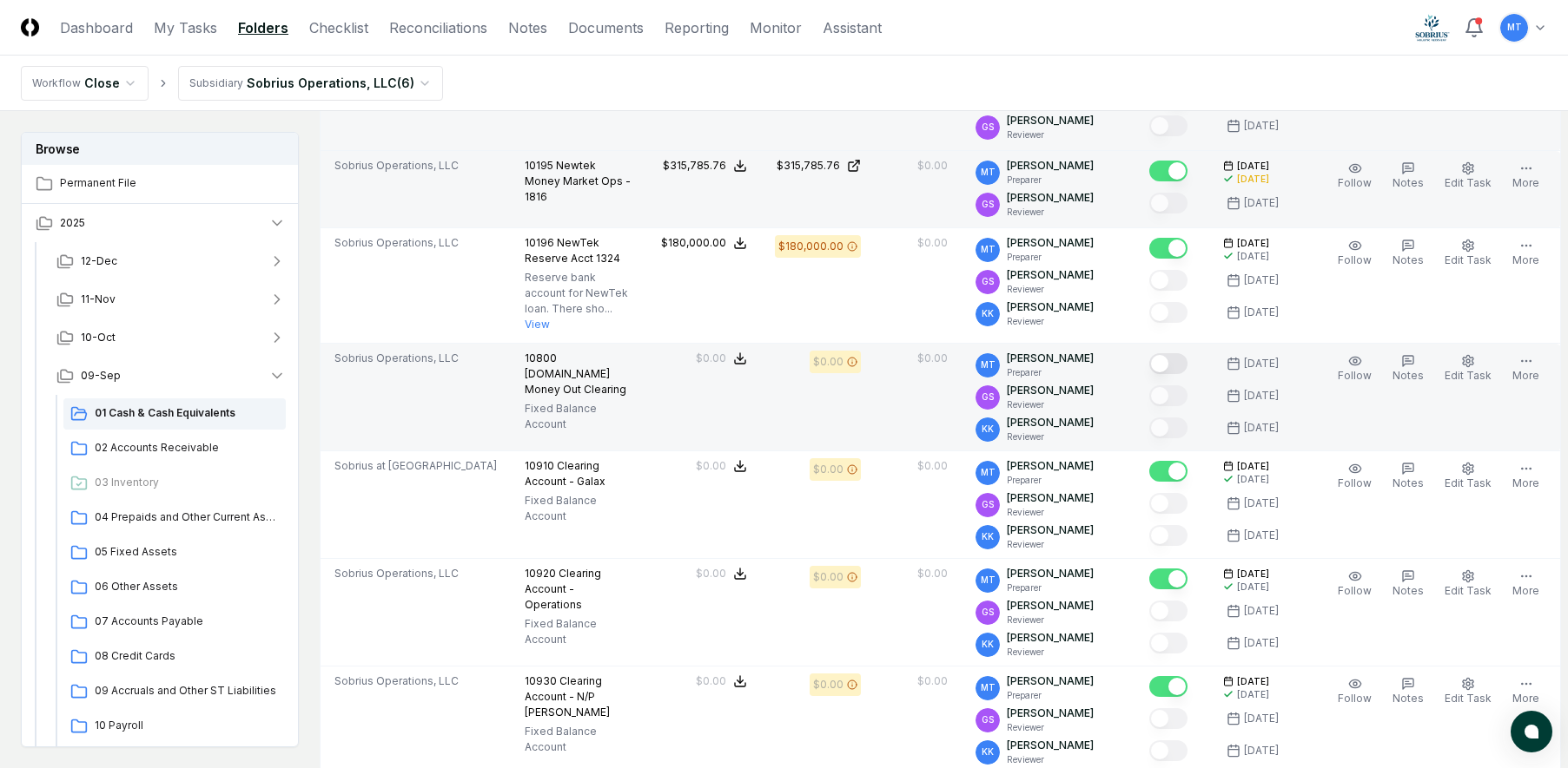
click at [1172, 374] on button "Mark complete" at bounding box center [1169, 363] width 39 height 21
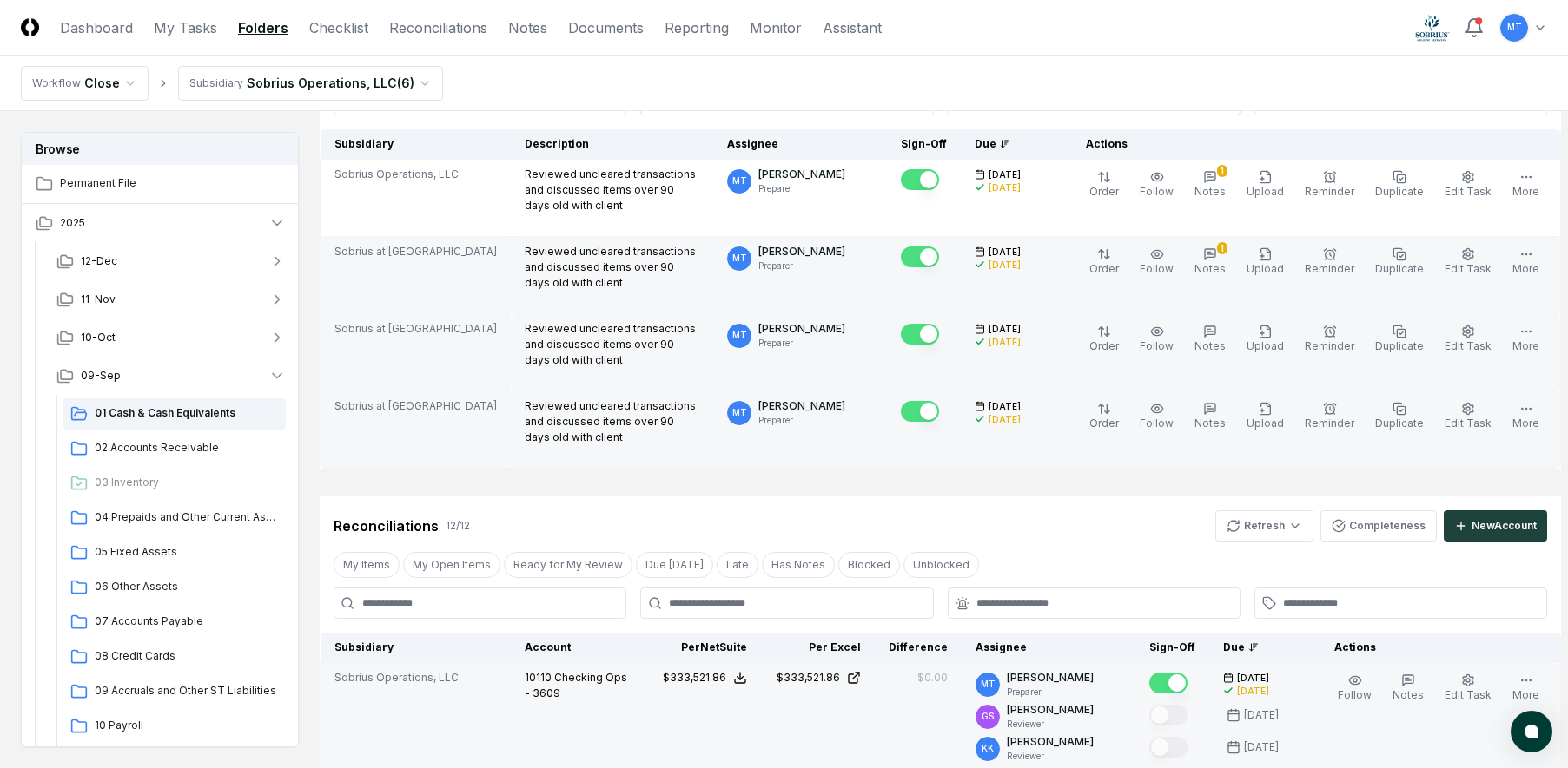
scroll to position [0, 0]
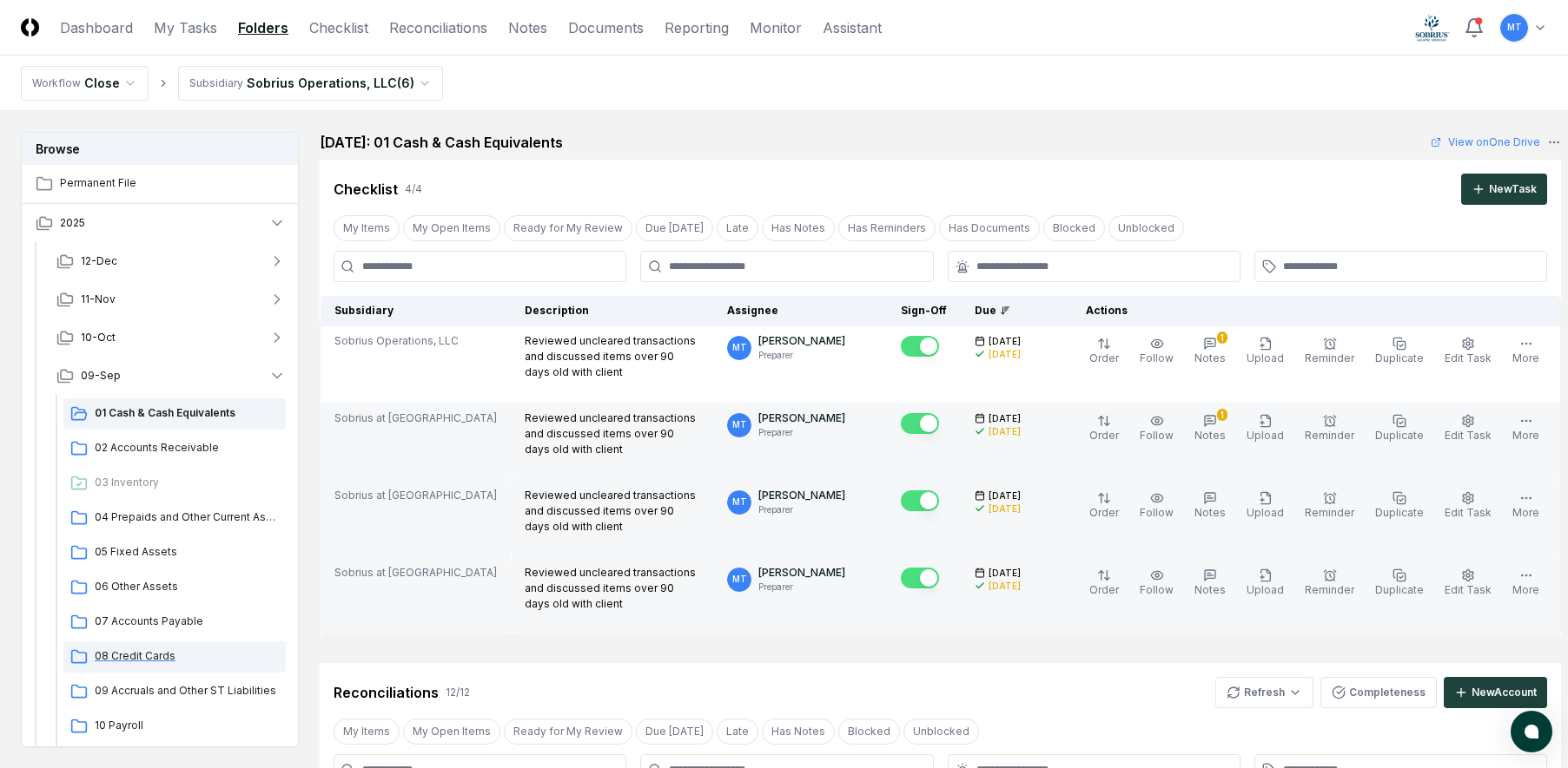
click at [156, 655] on span "08 Credit Cards" at bounding box center [187, 656] width 184 height 16
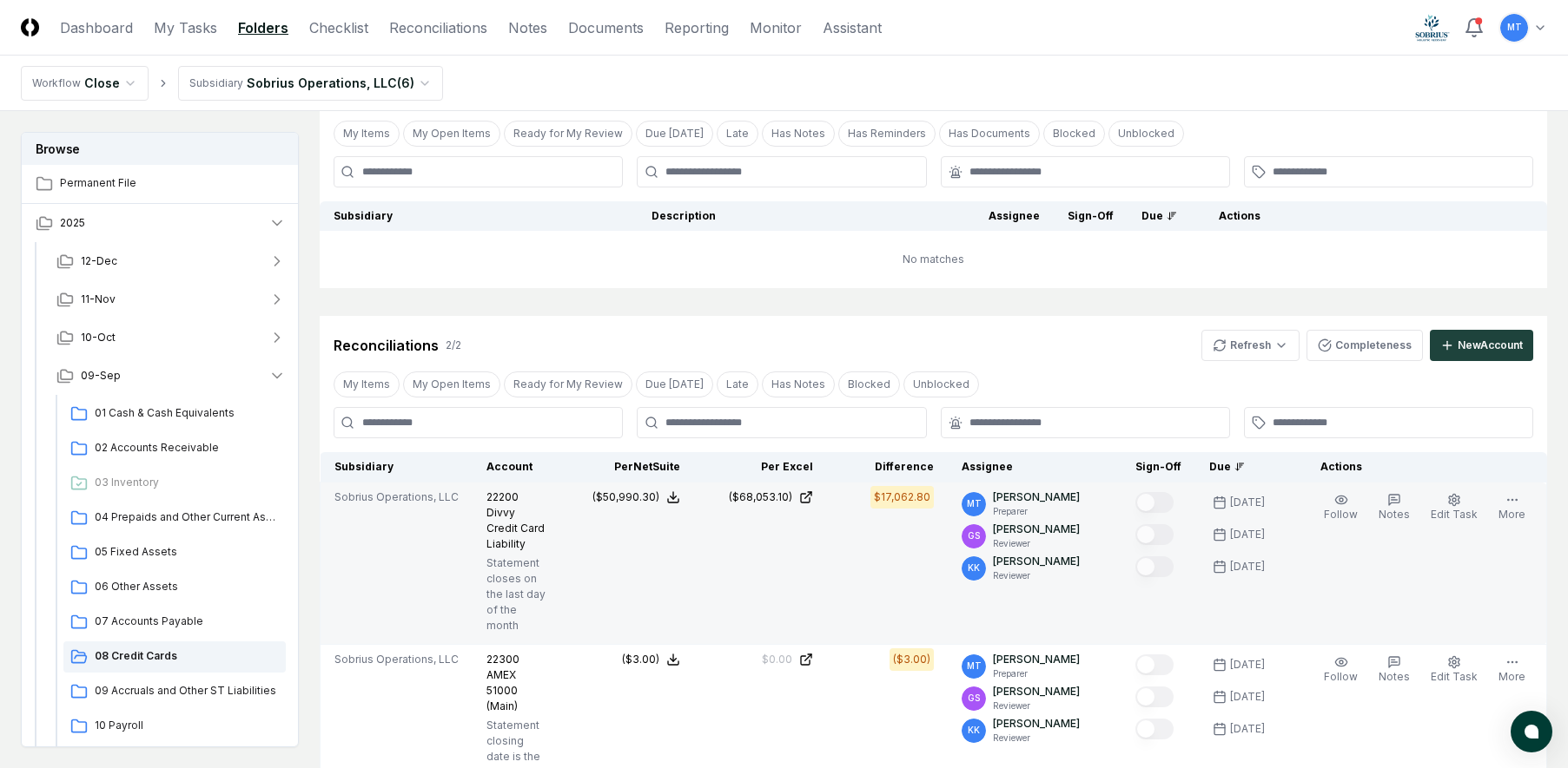
scroll to position [174, 0]
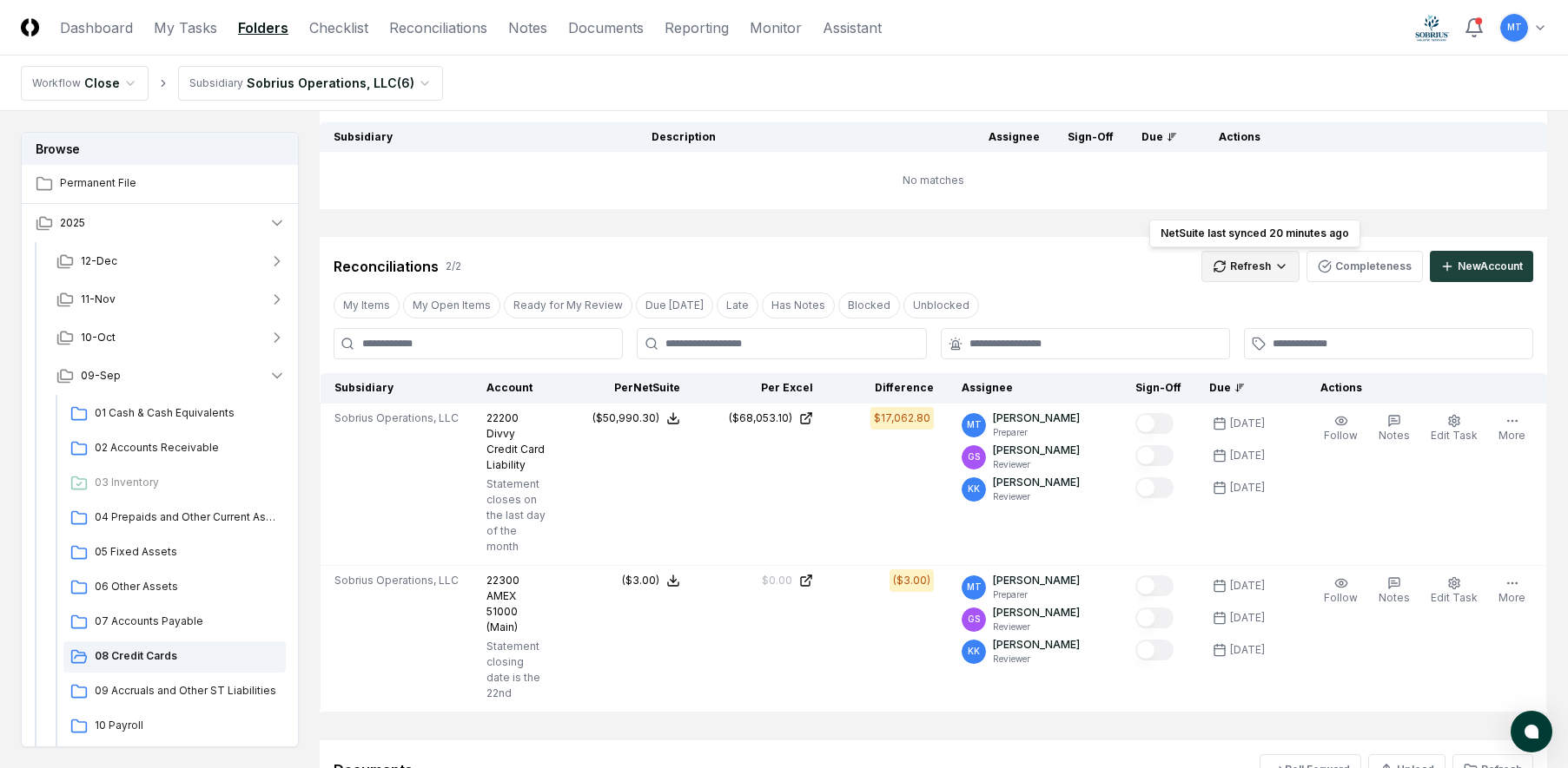
click at [1272, 268] on html "CloseCore Dashboard My Tasks Folders Checklist Reconciliations Notes Documents …" at bounding box center [784, 435] width 1568 height 1219
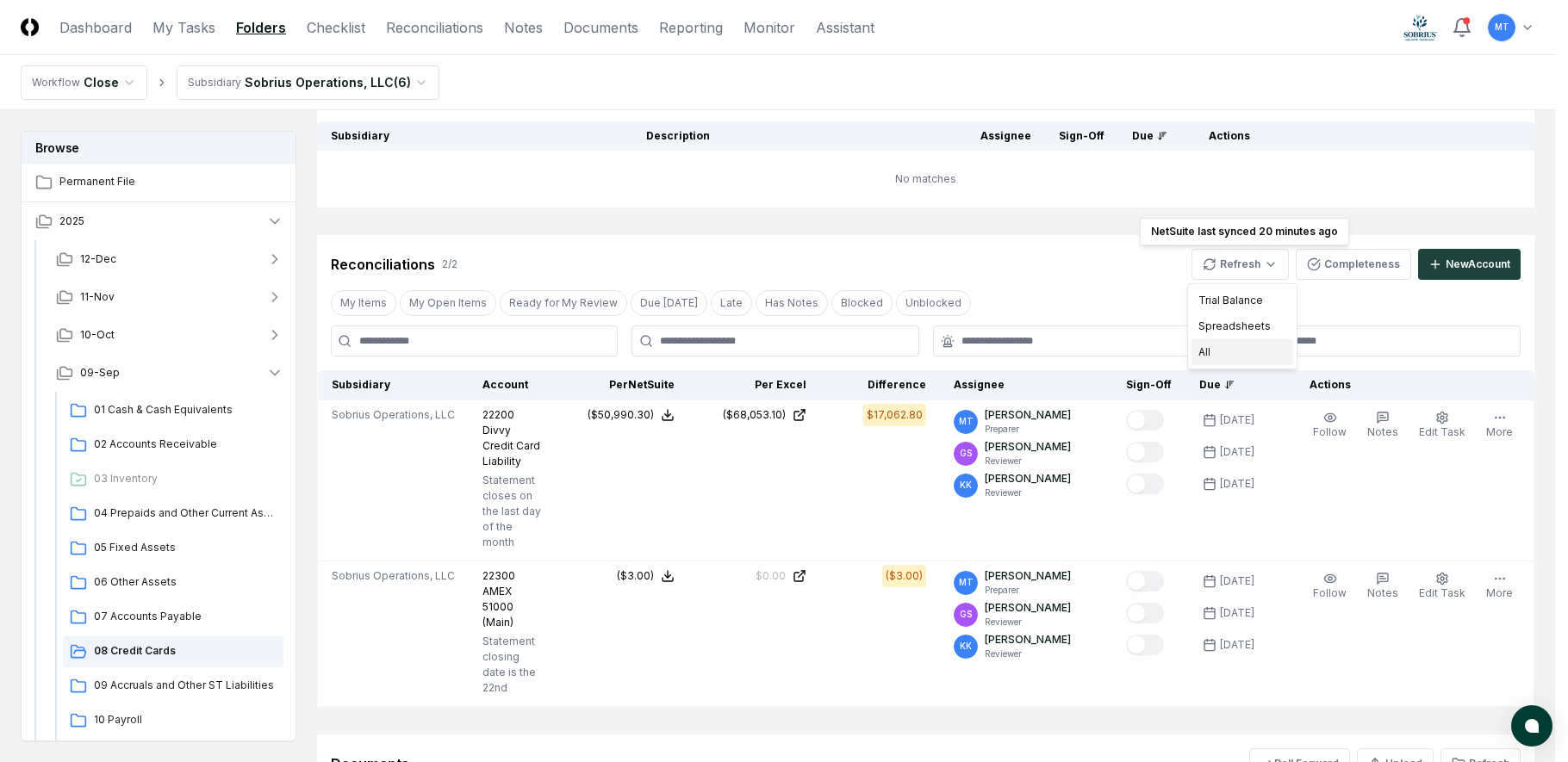
click at [1251, 352] on div "All" at bounding box center [1242, 352] width 101 height 26
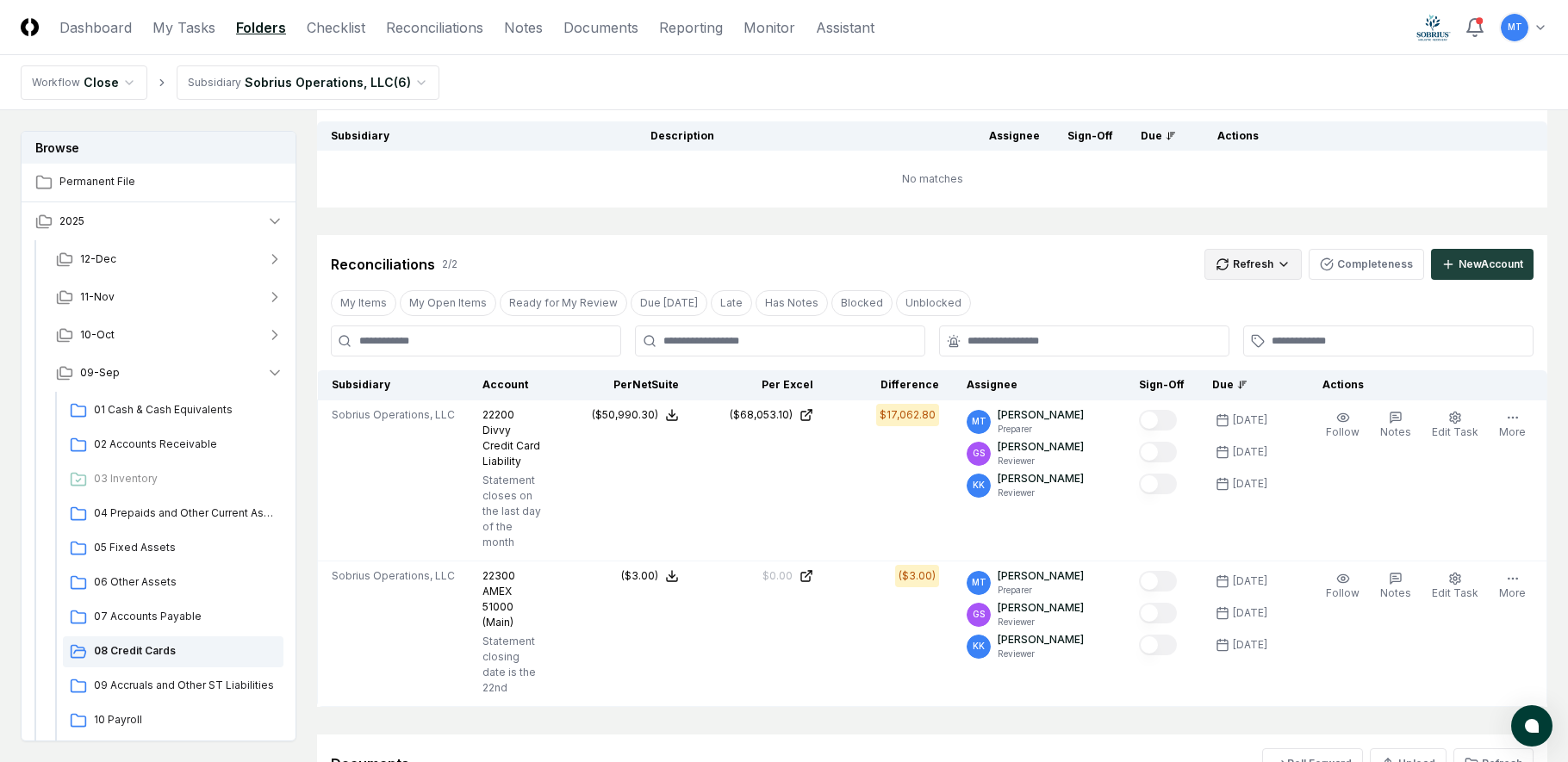
click at [1229, 266] on html "CloseCore Dashboard My Tasks Folders Checklist Reconciliations Notes Documents …" at bounding box center [784, 477] width 1568 height 1300
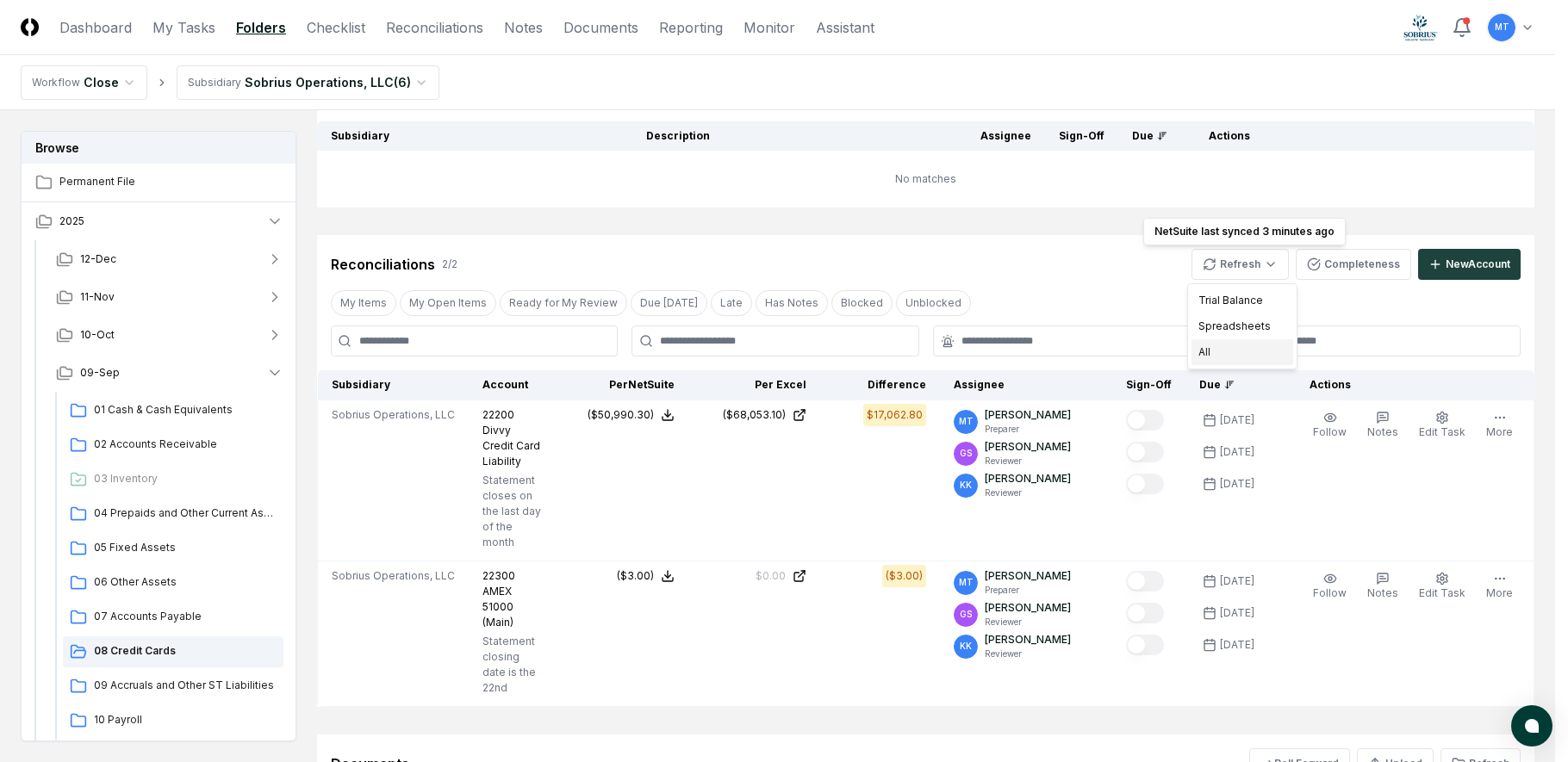
click at [1246, 354] on div "All" at bounding box center [1242, 352] width 101 height 26
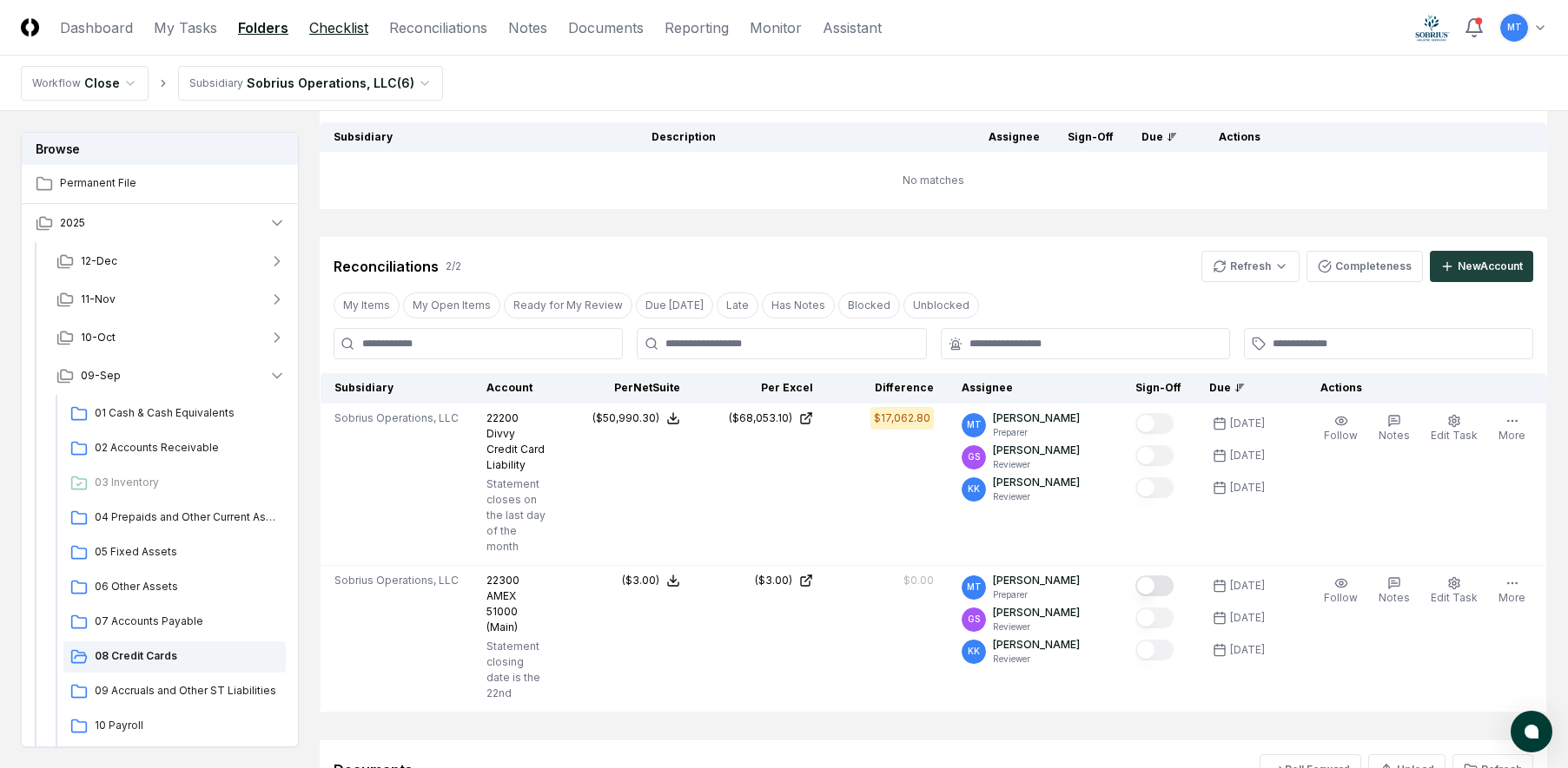
click at [323, 26] on link "Checklist" at bounding box center [339, 28] width 59 height 21
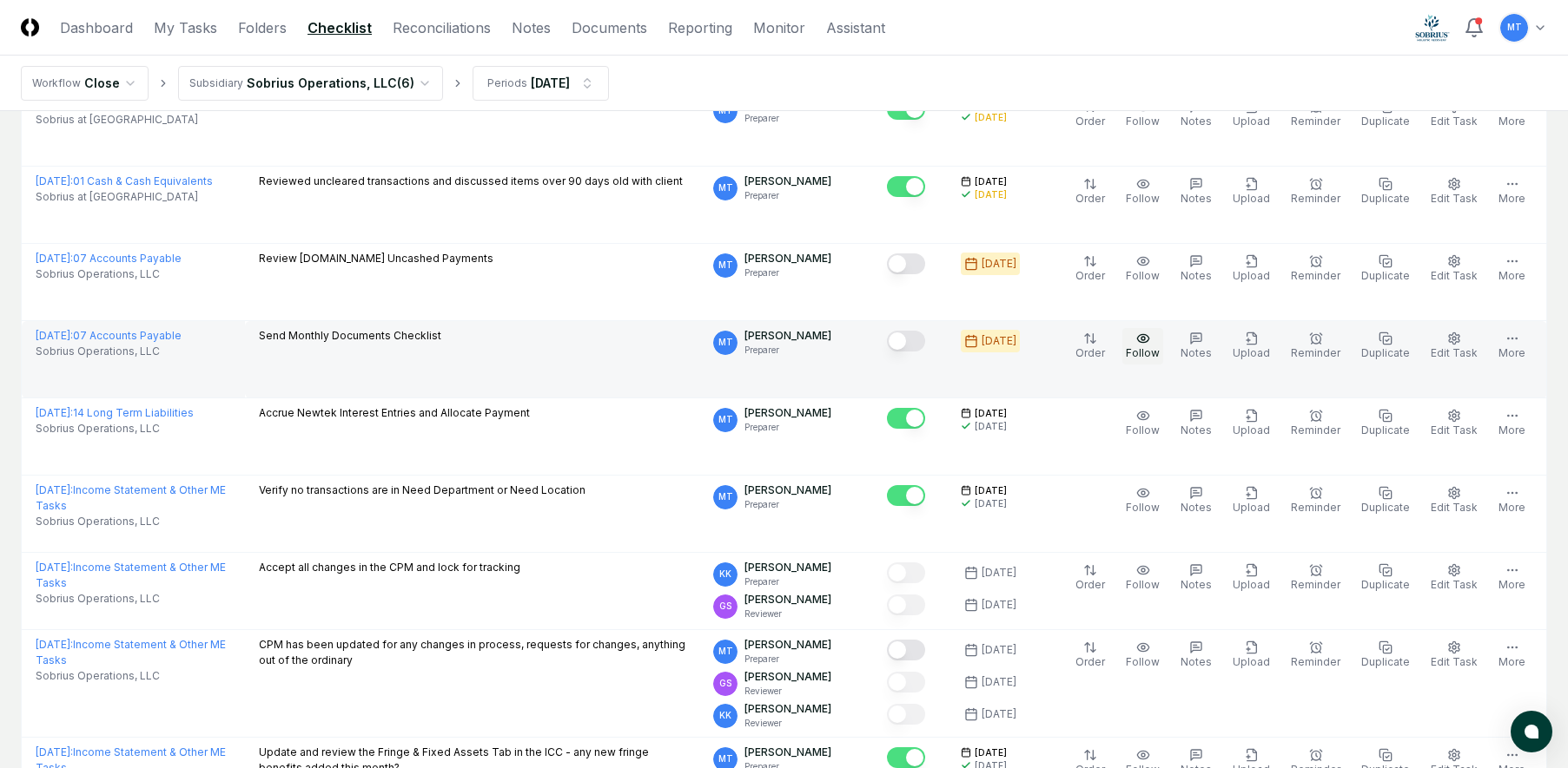
scroll to position [782, 0]
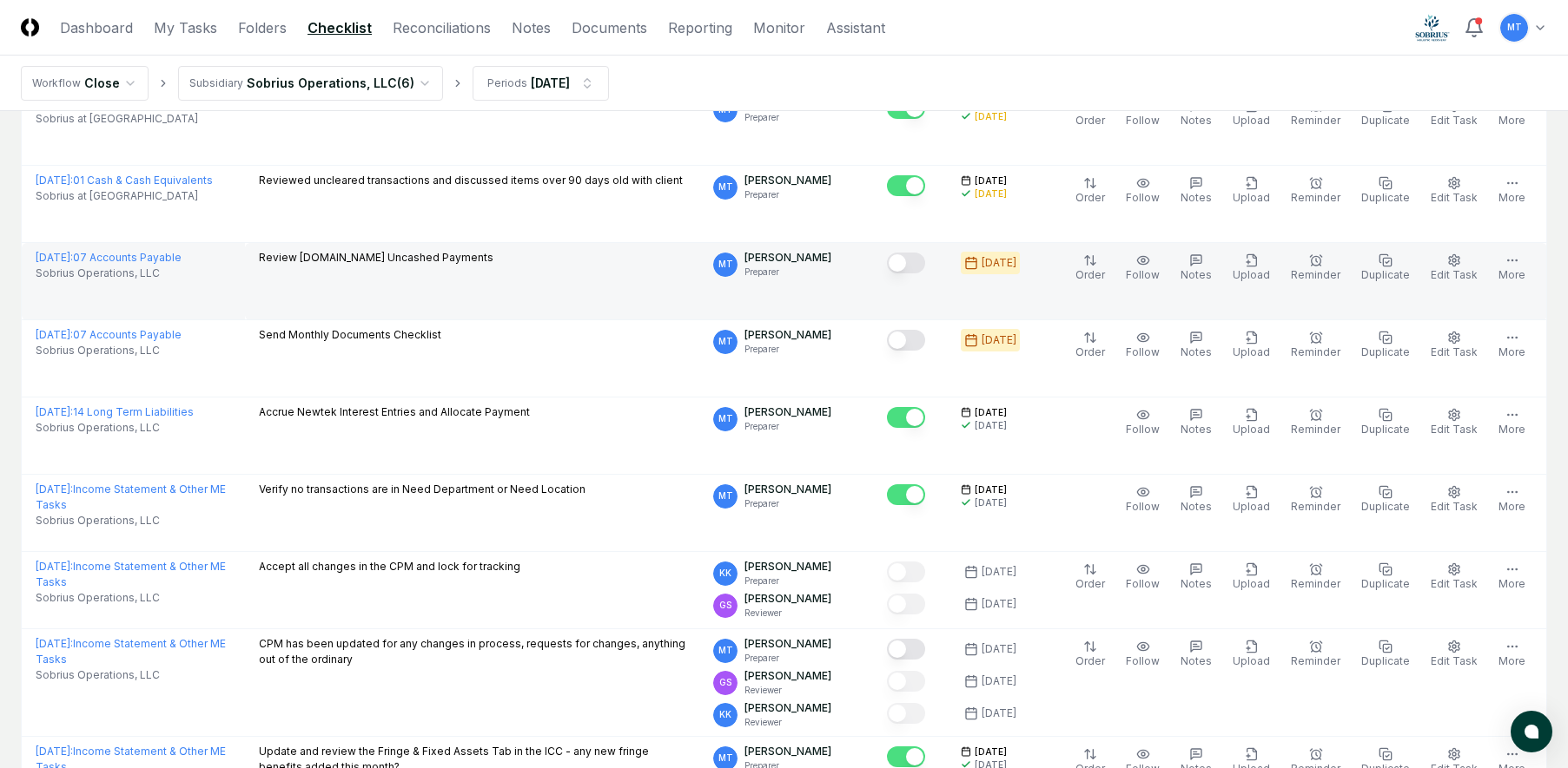
click at [925, 263] on button "Mark complete" at bounding box center [906, 263] width 39 height 21
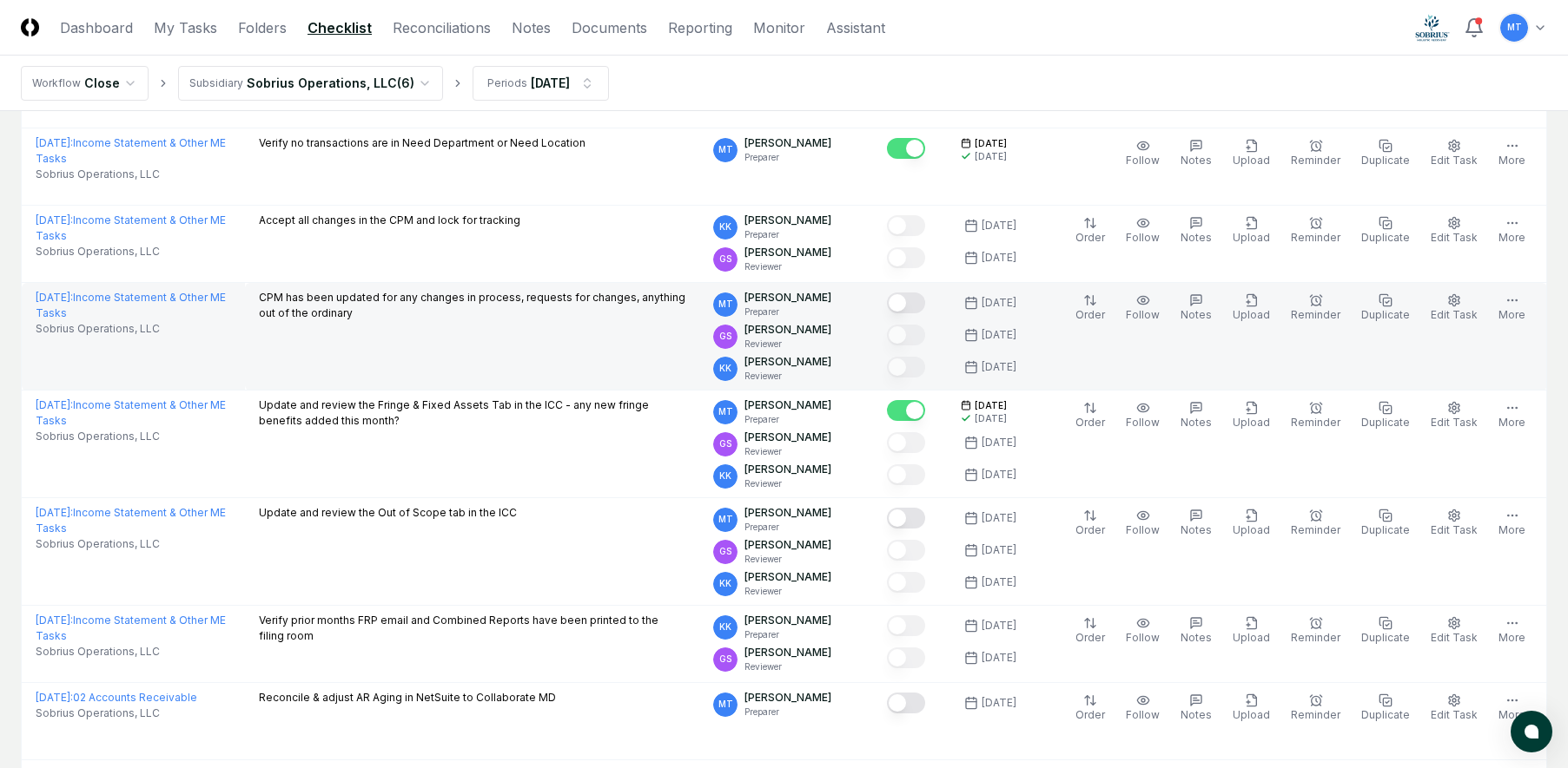
scroll to position [1129, 0]
click at [925, 303] on button "Mark complete" at bounding box center [906, 302] width 39 height 21
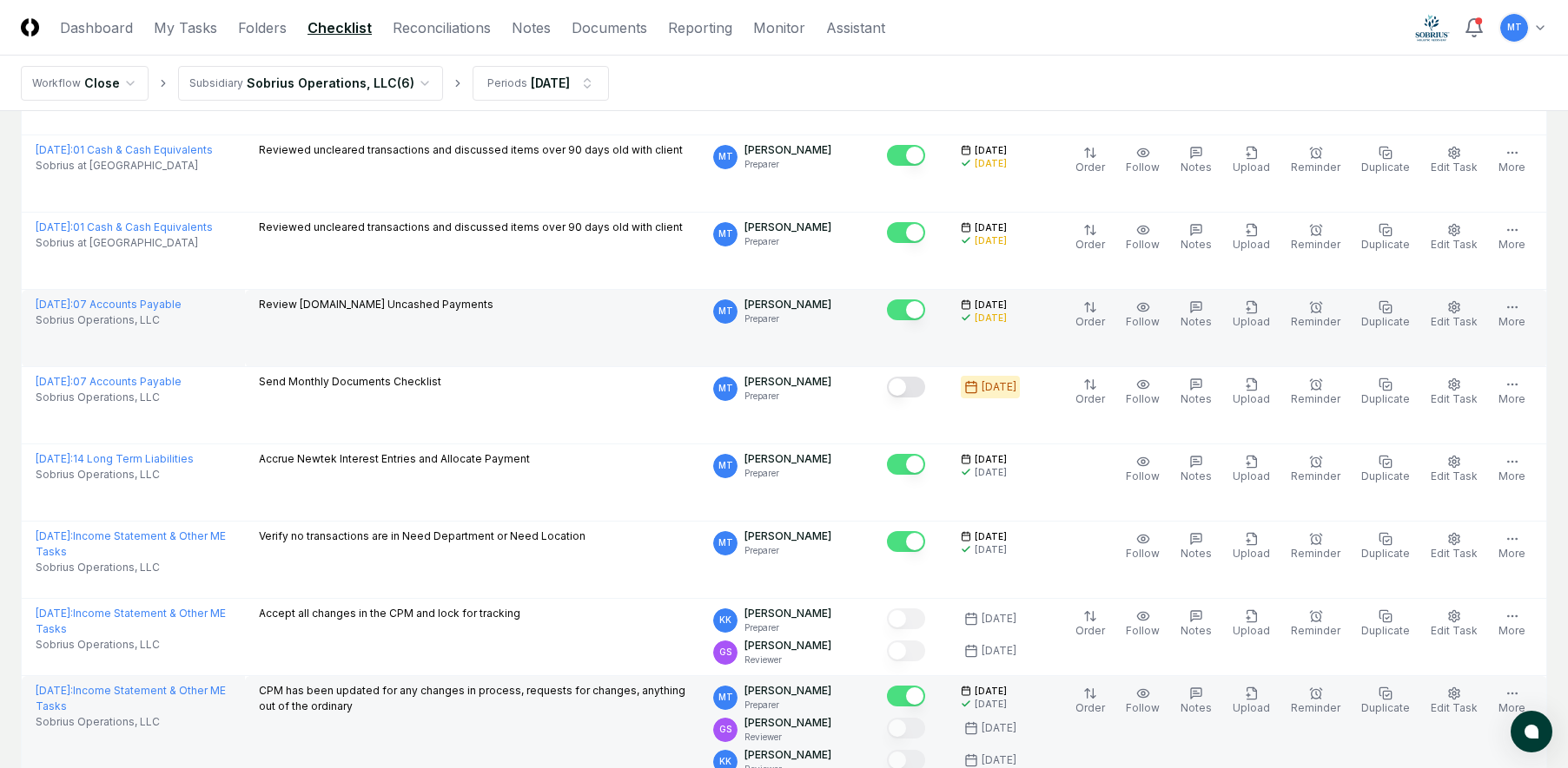
scroll to position [782, 0]
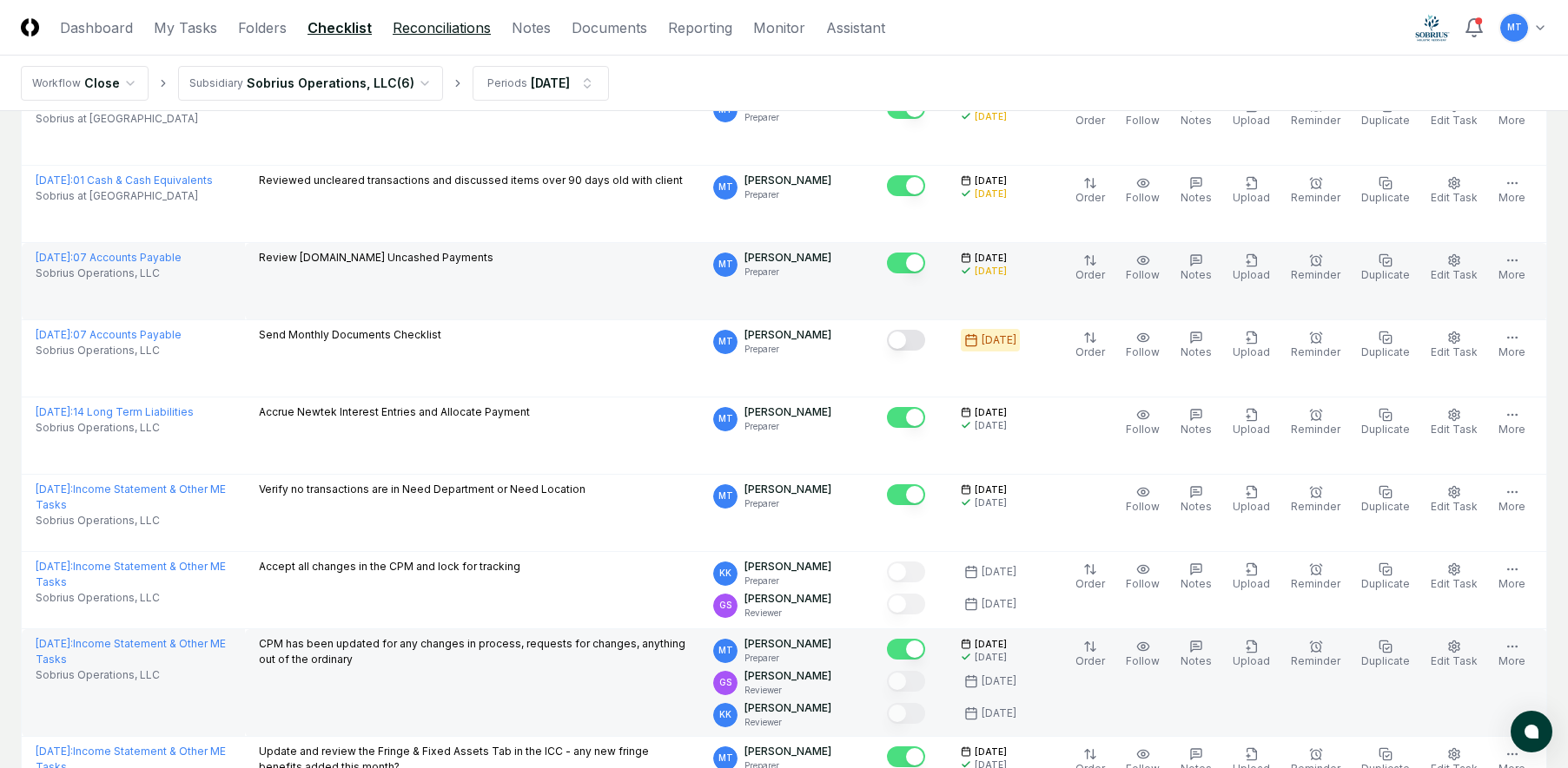
click at [427, 29] on link "Reconciliations" at bounding box center [442, 28] width 98 height 21
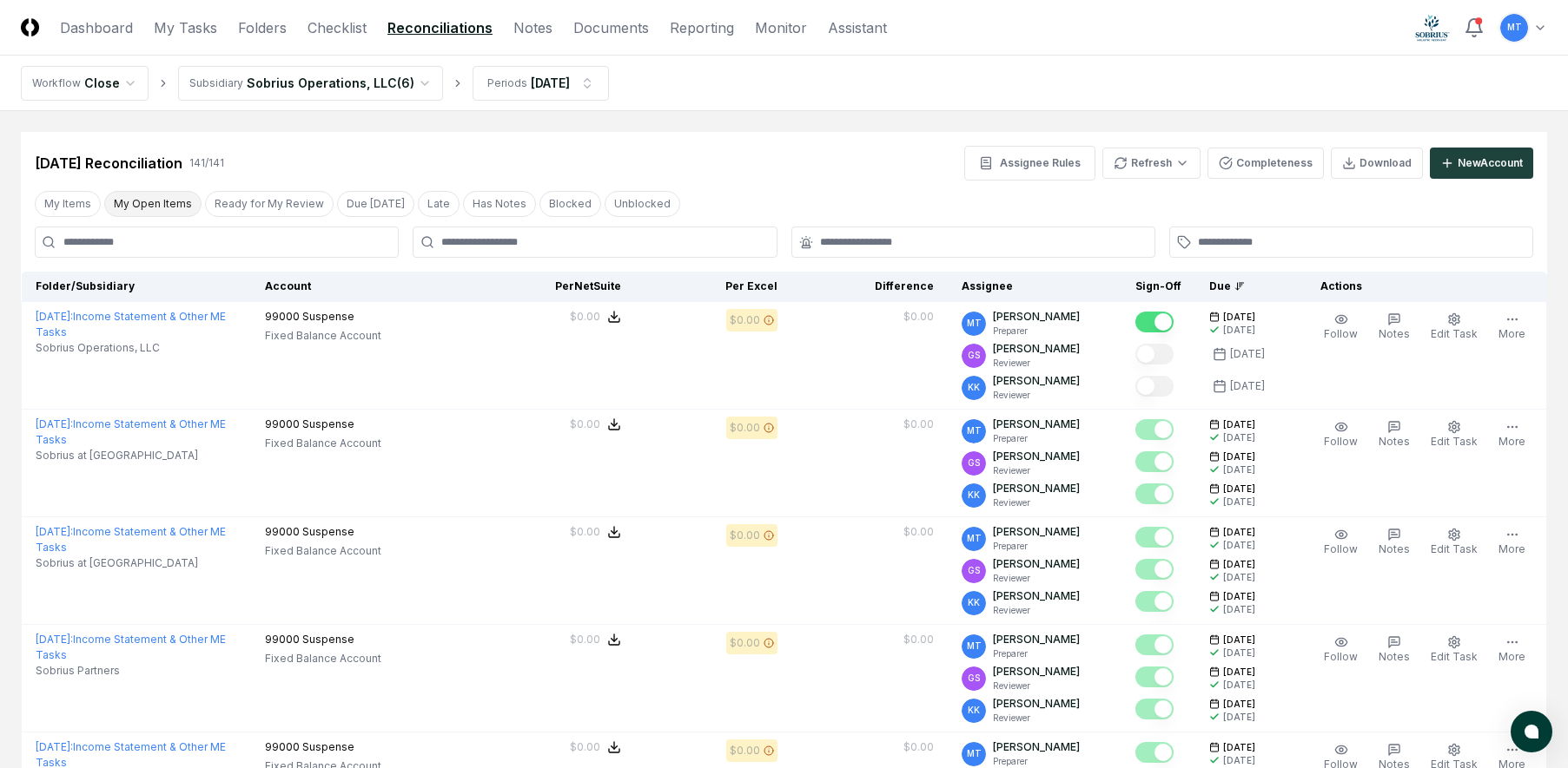
click at [157, 199] on button "My Open Items" at bounding box center [153, 204] width 98 height 26
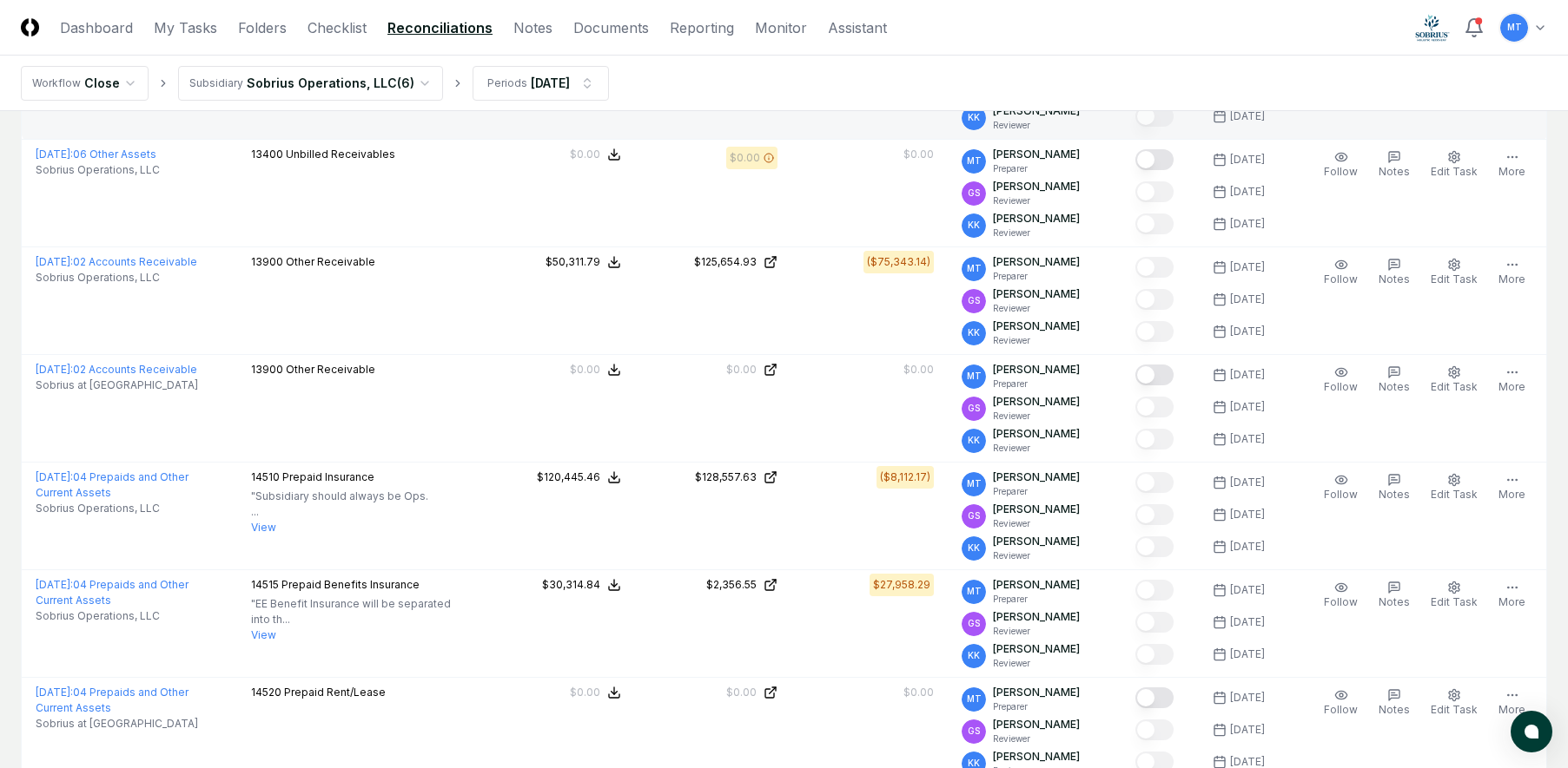
scroll to position [868, 0]
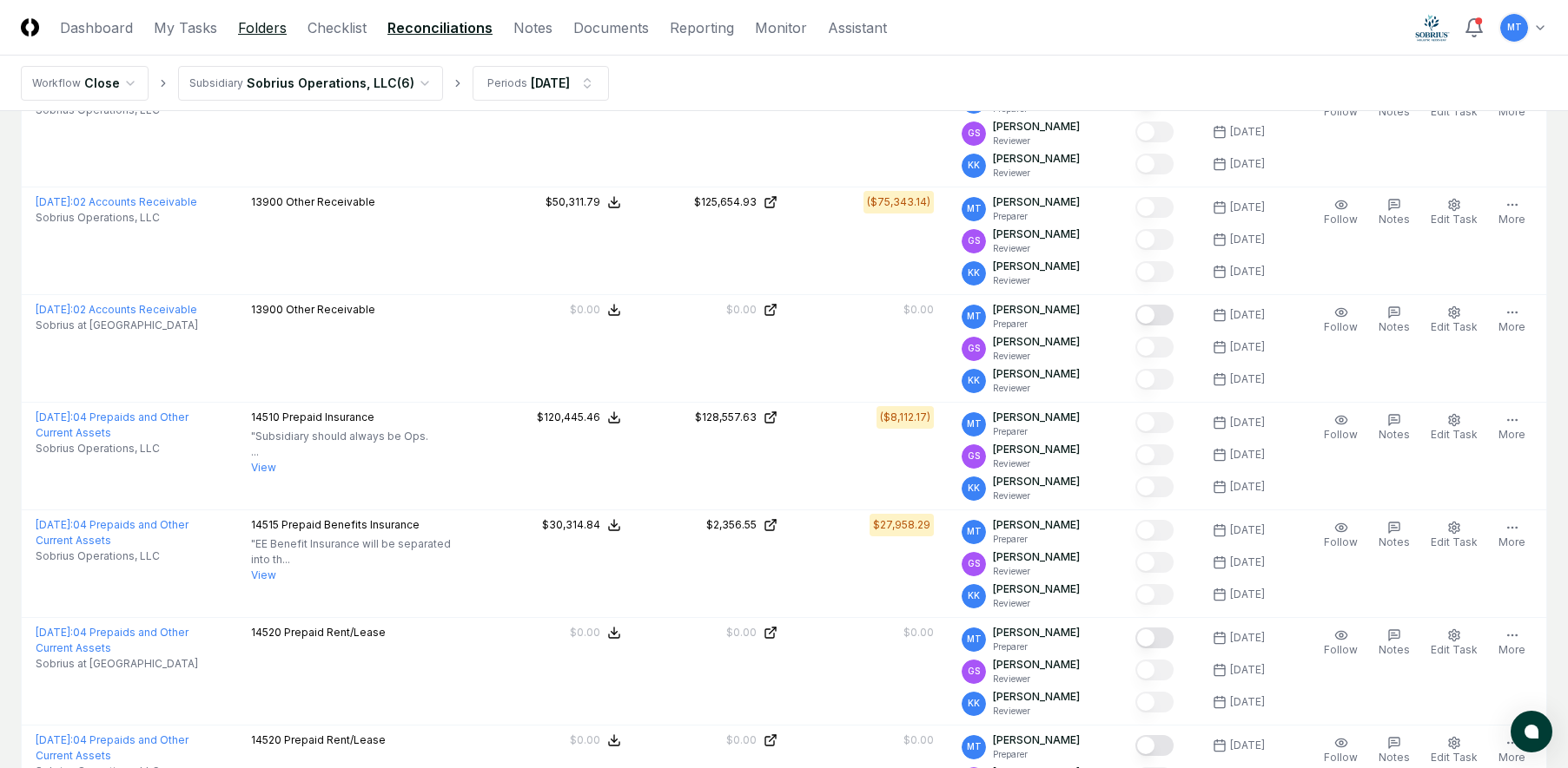
click at [256, 27] on link "Folders" at bounding box center [262, 28] width 49 height 21
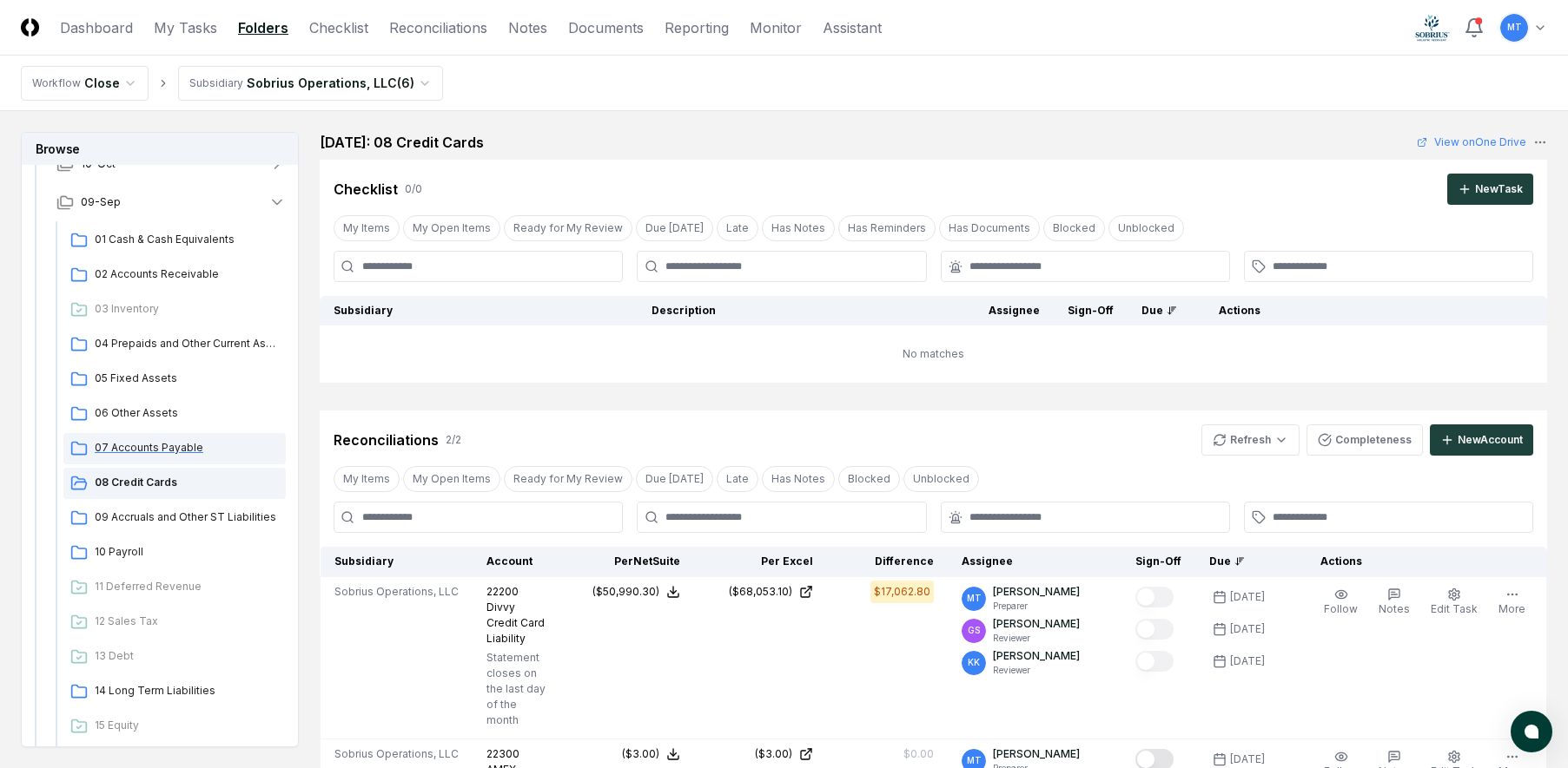
scroll to position [260, 0]
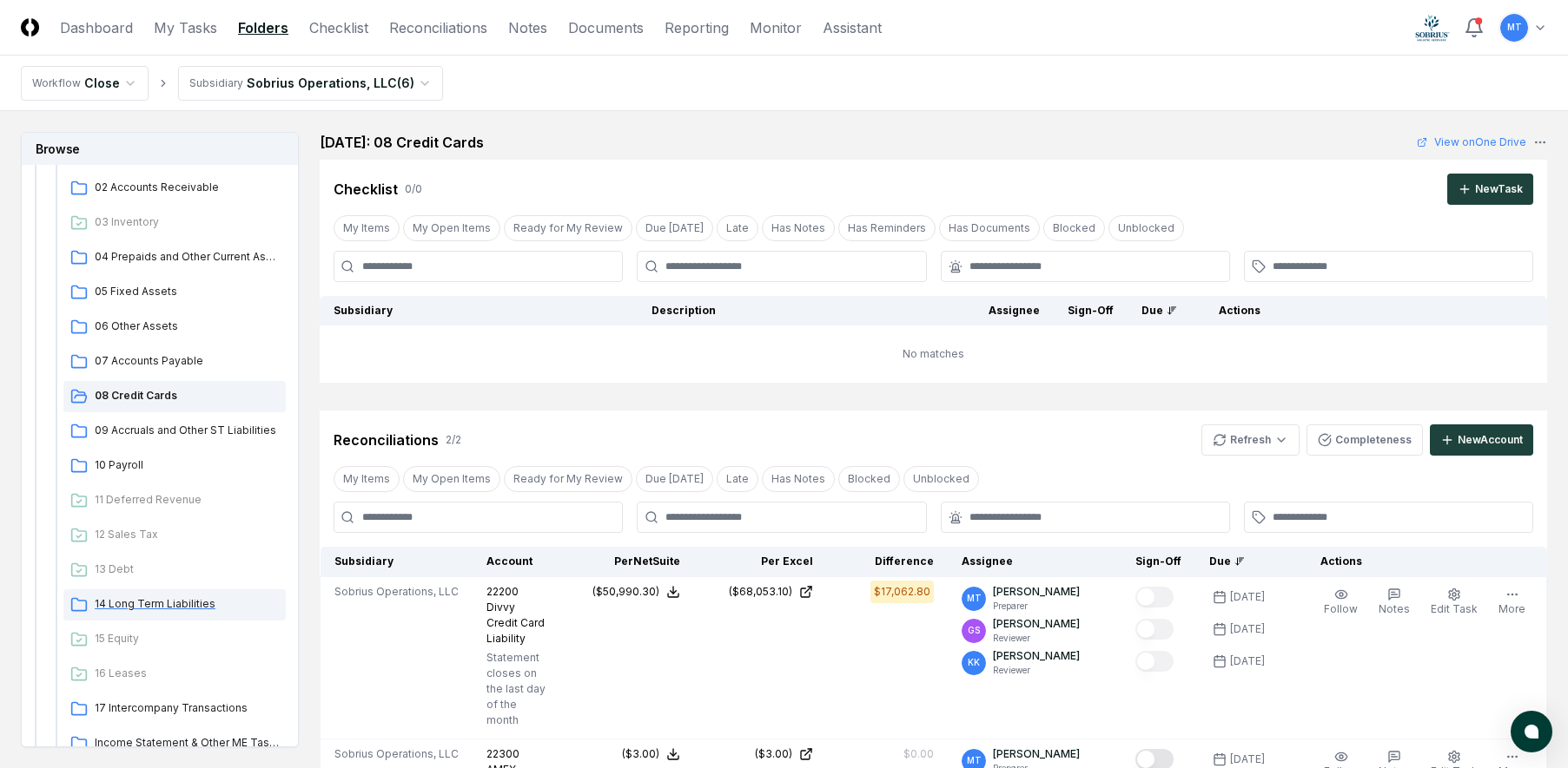
click at [193, 601] on span "14 Long Term Liabilities" at bounding box center [187, 604] width 184 height 16
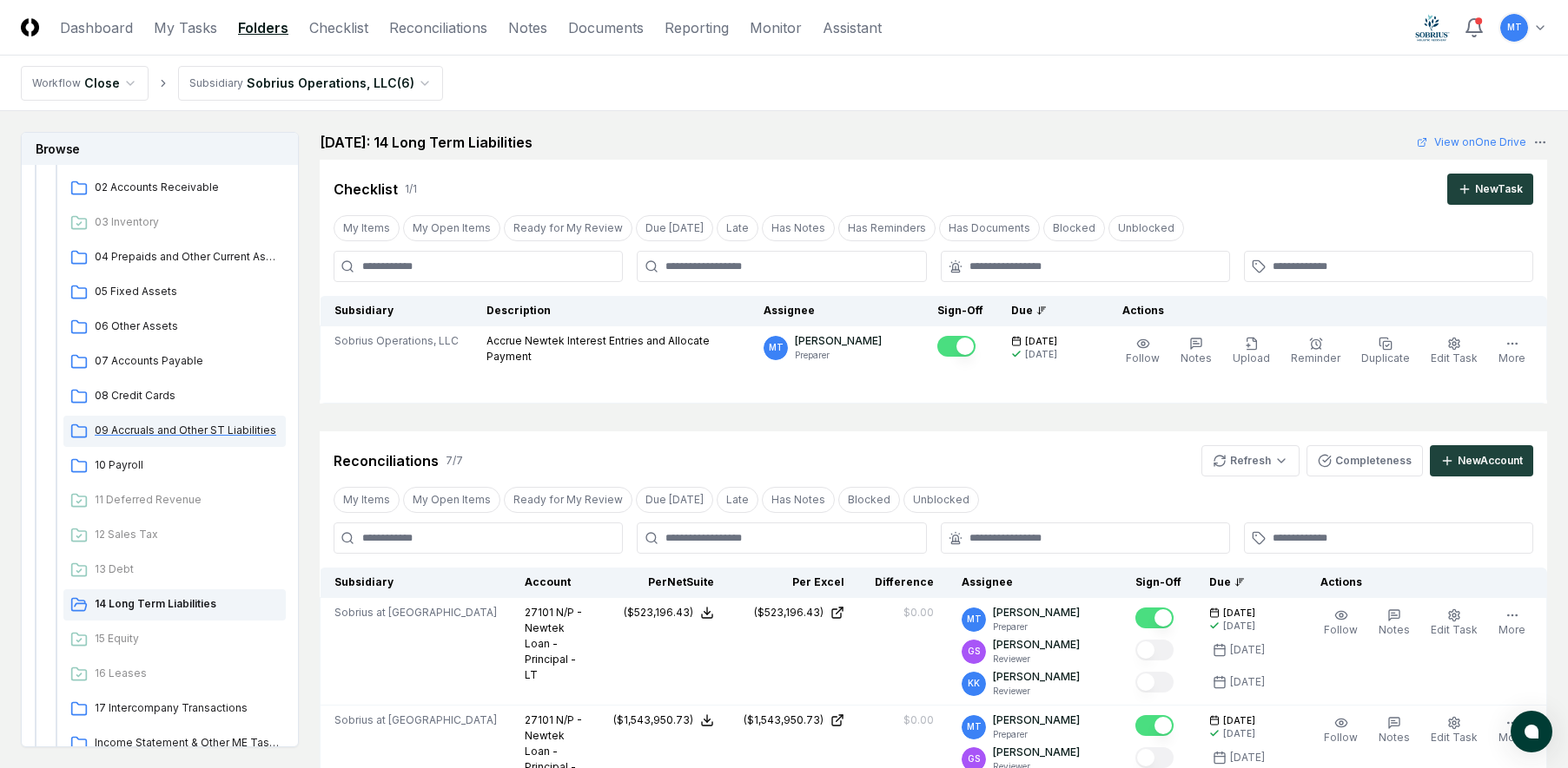
click at [215, 432] on span "09 Accruals and Other ST Liabilities" at bounding box center [187, 430] width 184 height 16
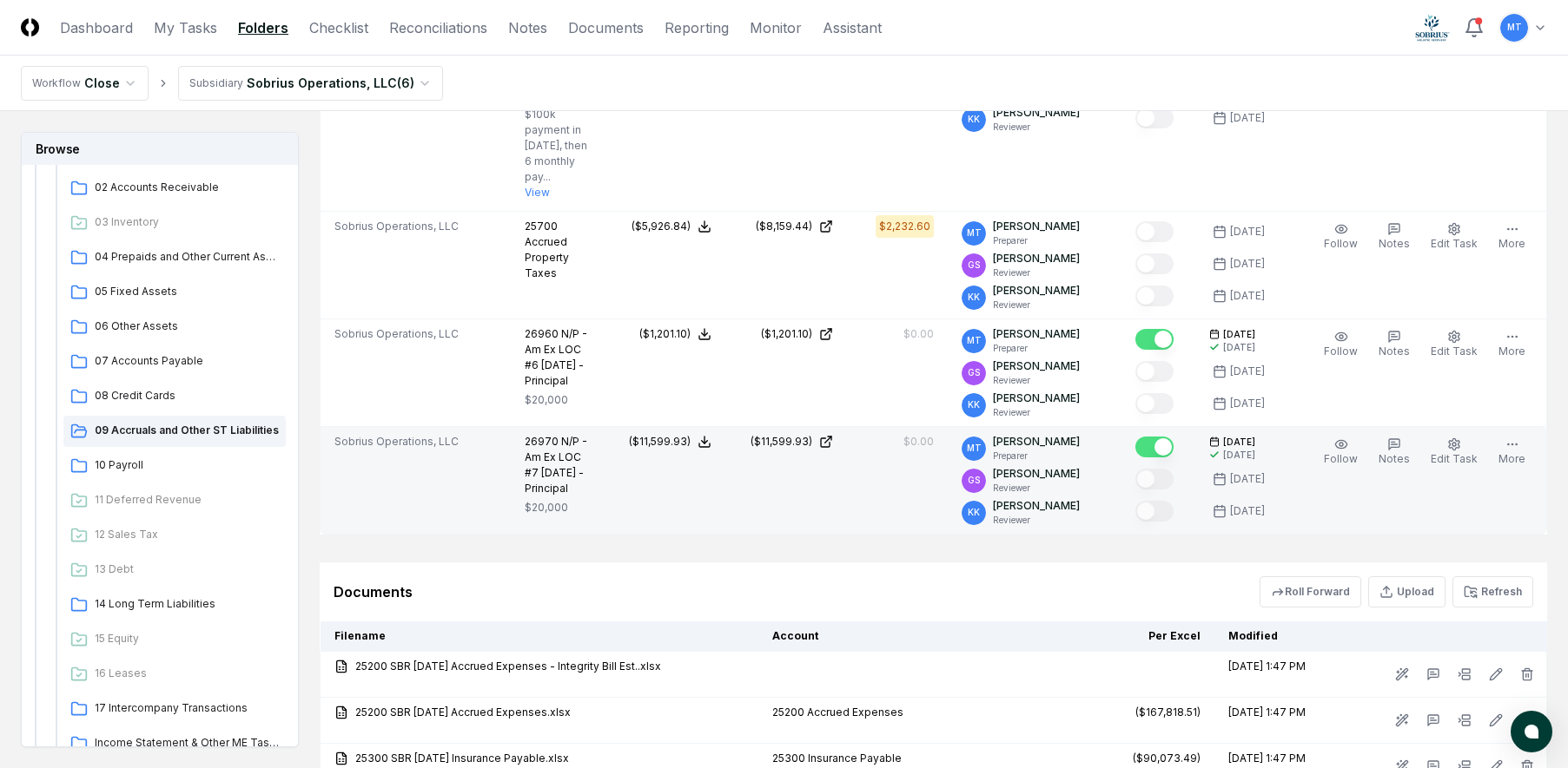
scroll to position [1129, 0]
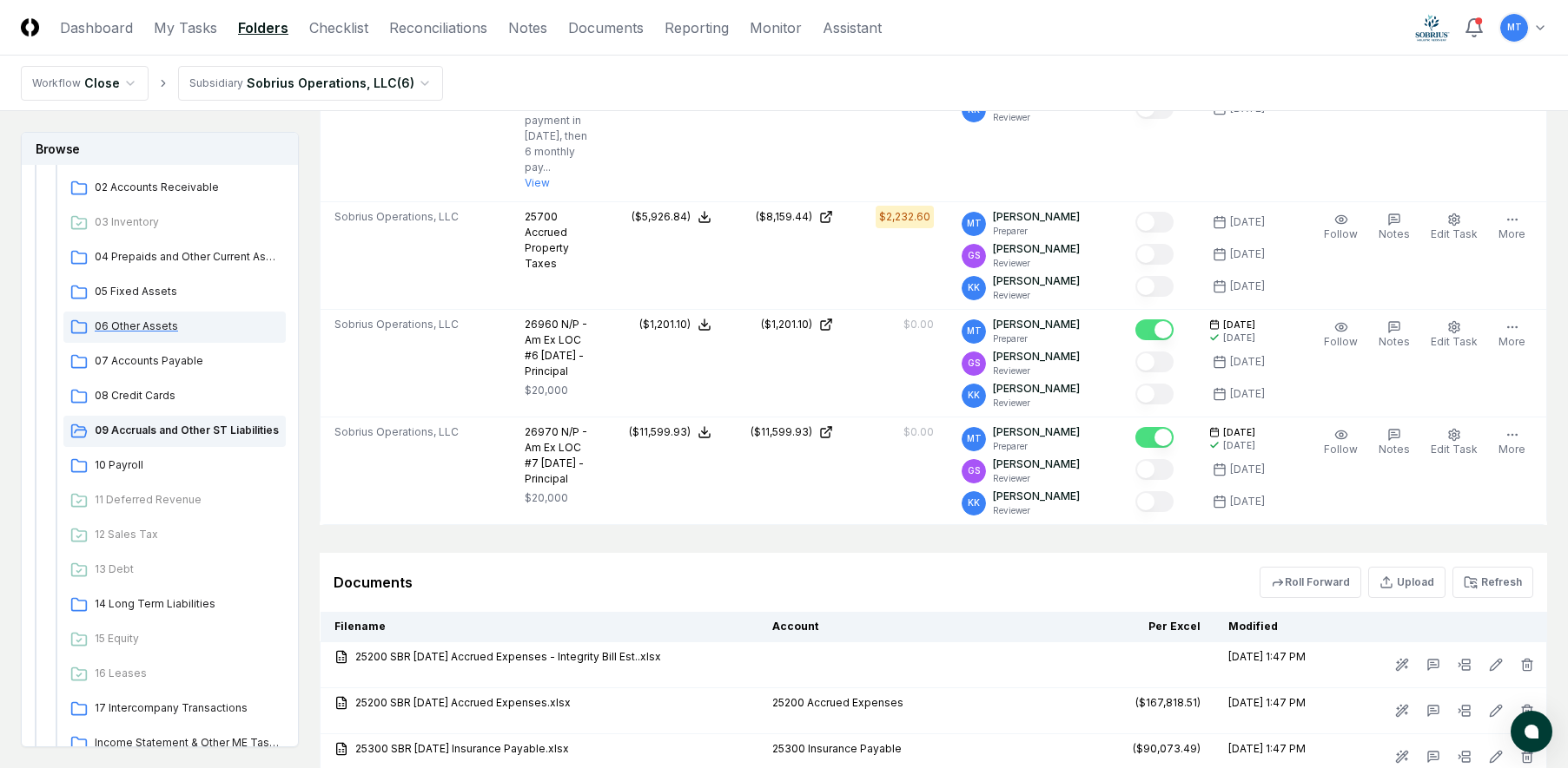
click at [142, 327] on span "06 Other Assets" at bounding box center [187, 326] width 184 height 16
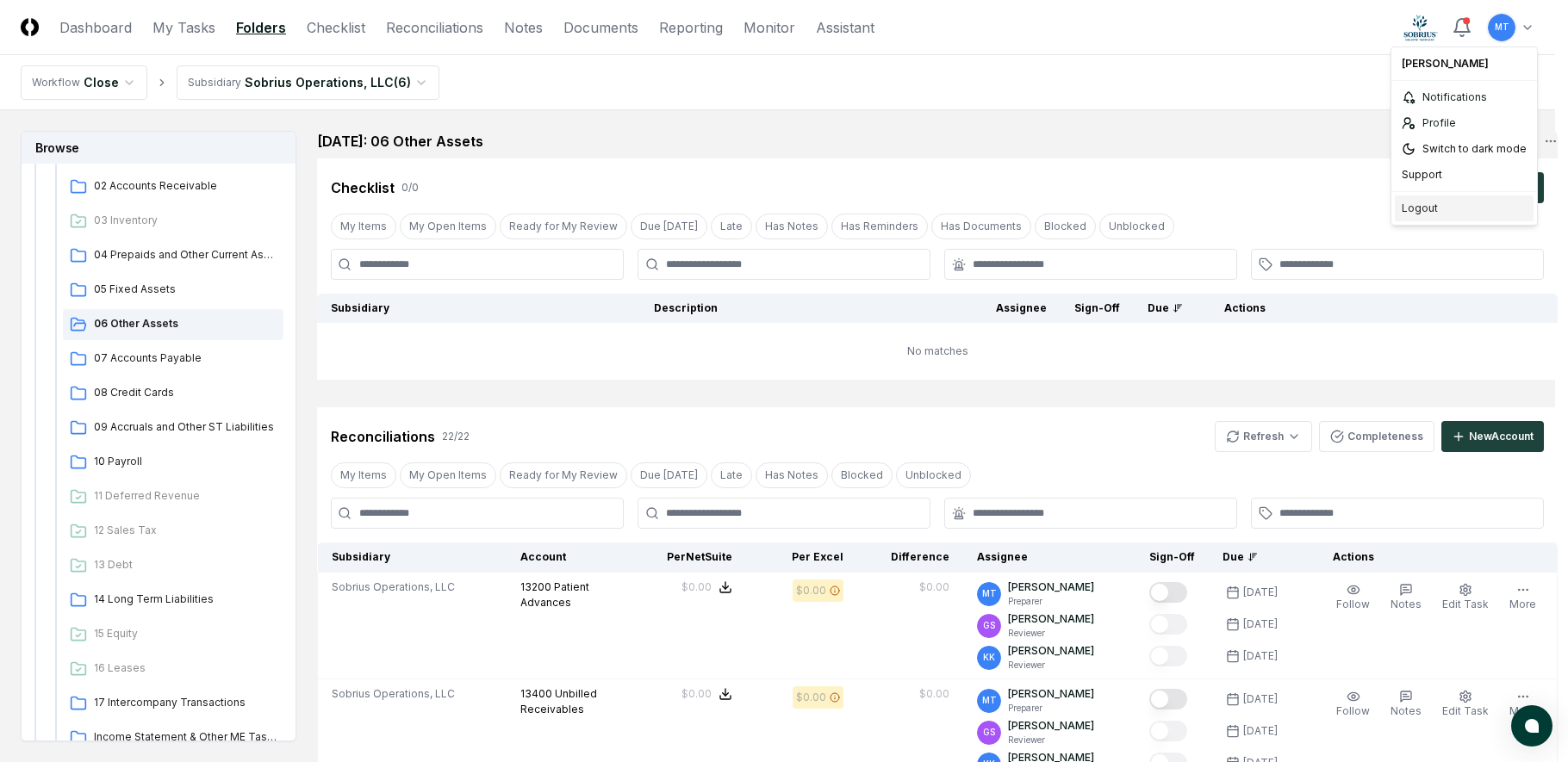
click at [1427, 204] on div "Logout" at bounding box center [1464, 208] width 139 height 26
